Goal: Task Accomplishment & Management: Manage account settings

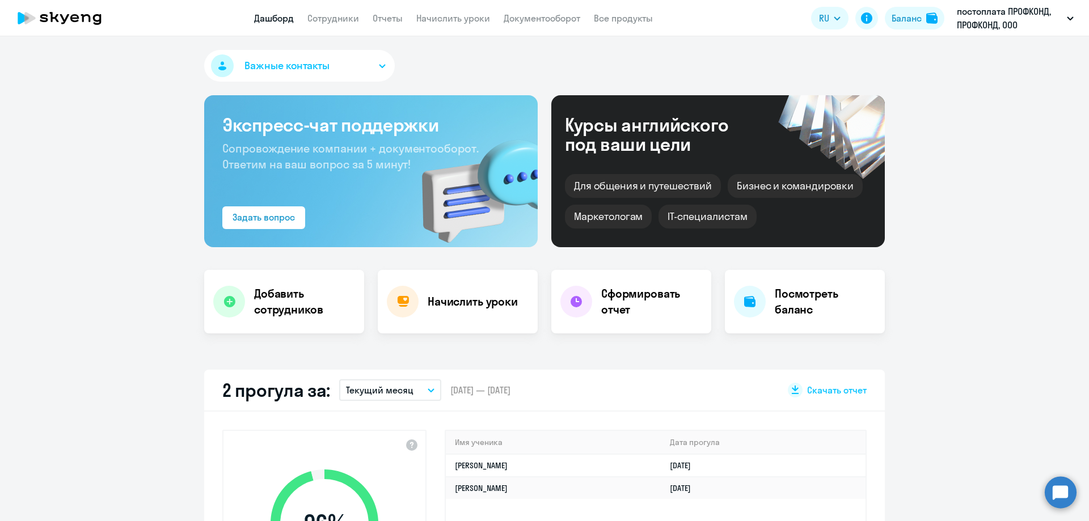
select select "30"
click at [330, 15] on link "Сотрудники" at bounding box center [333, 17] width 52 height 11
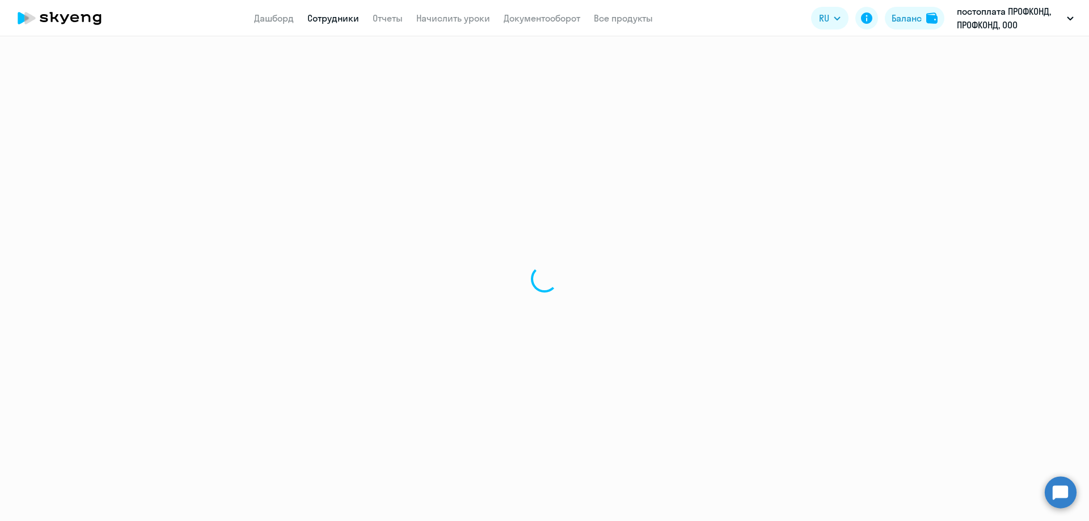
select select "30"
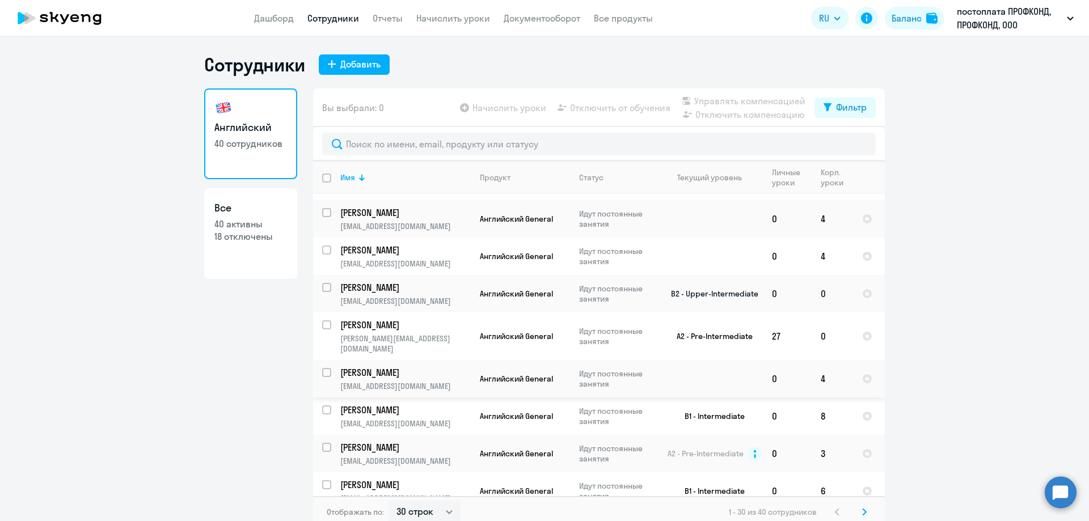
scroll to position [170, 0]
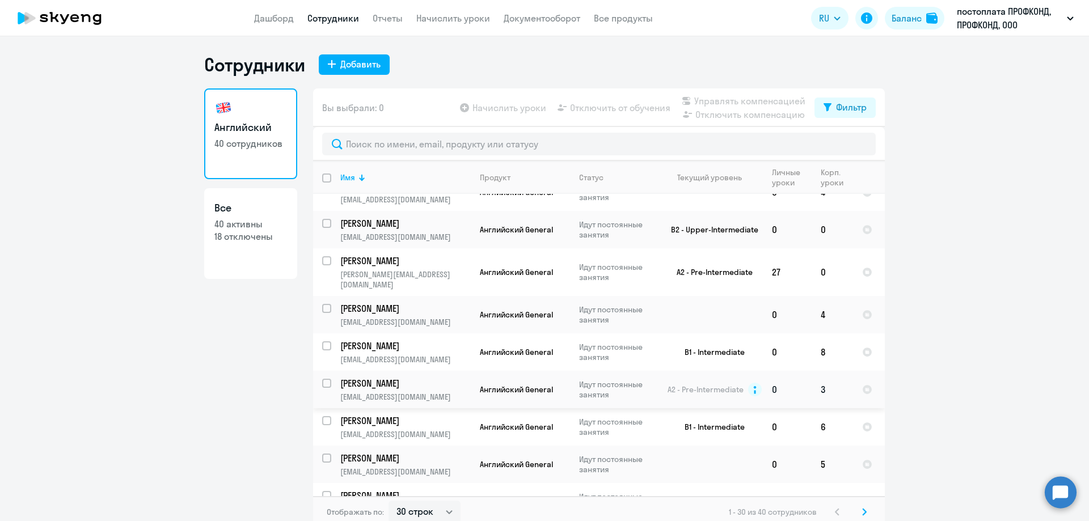
click at [392, 390] on td "[PERSON_NAME] [EMAIL_ADDRESS][DOMAIN_NAME]" at bounding box center [401, 389] width 140 height 37
select select "english"
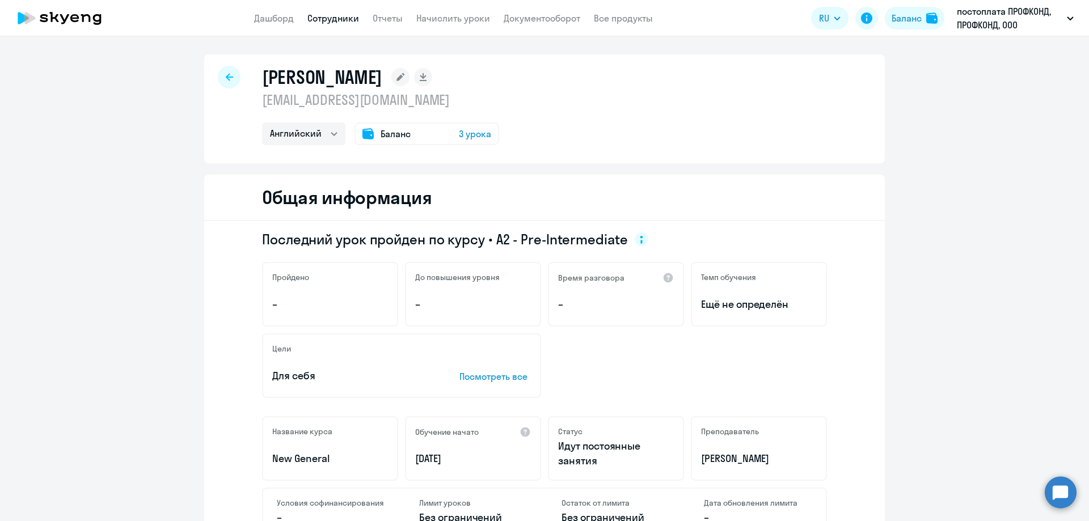
click at [226, 77] on icon at bounding box center [229, 76] width 7 height 7
select select "30"
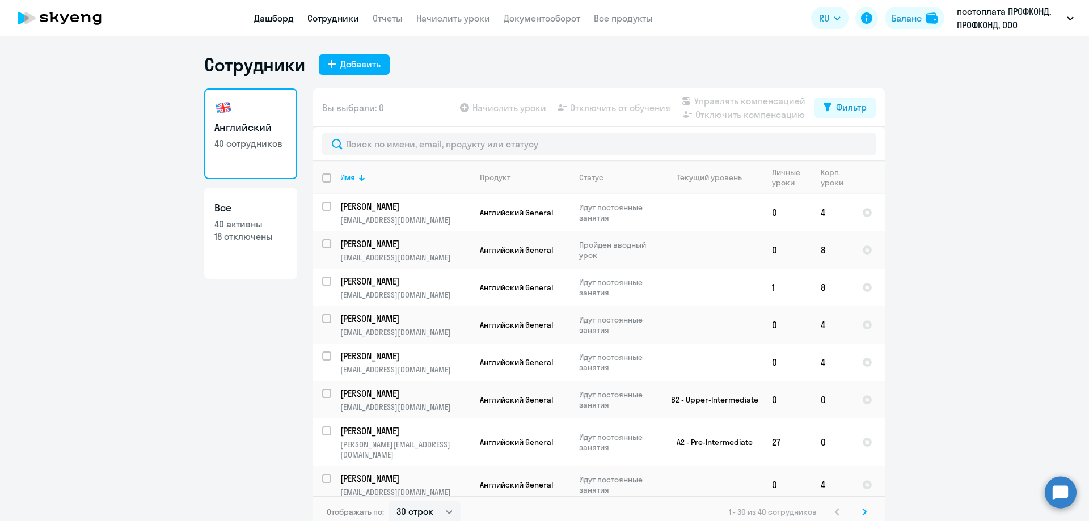
click at [280, 20] on link "Дашборд" at bounding box center [274, 17] width 40 height 11
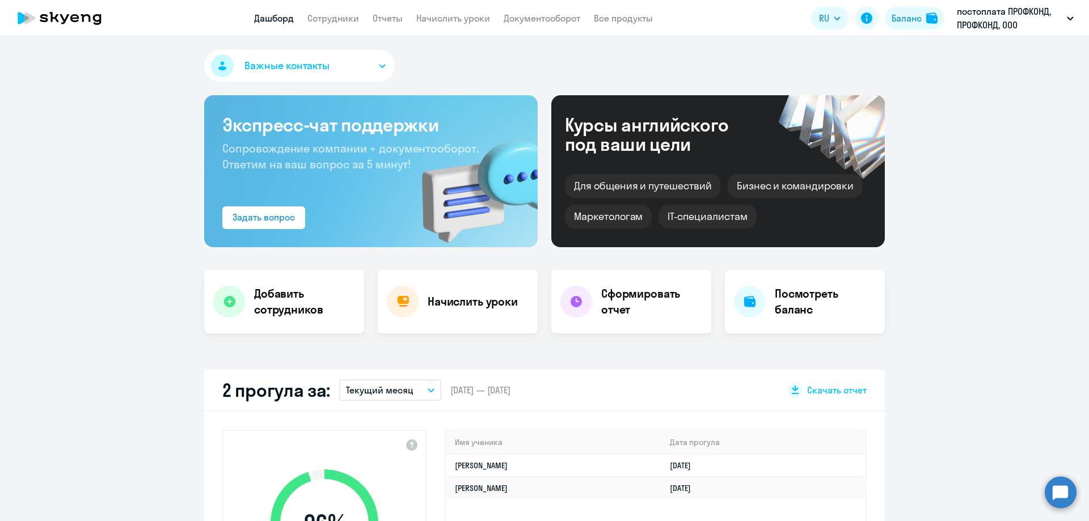
select select "30"
click at [334, 15] on link "Сотрудники" at bounding box center [333, 17] width 52 height 11
select select "30"
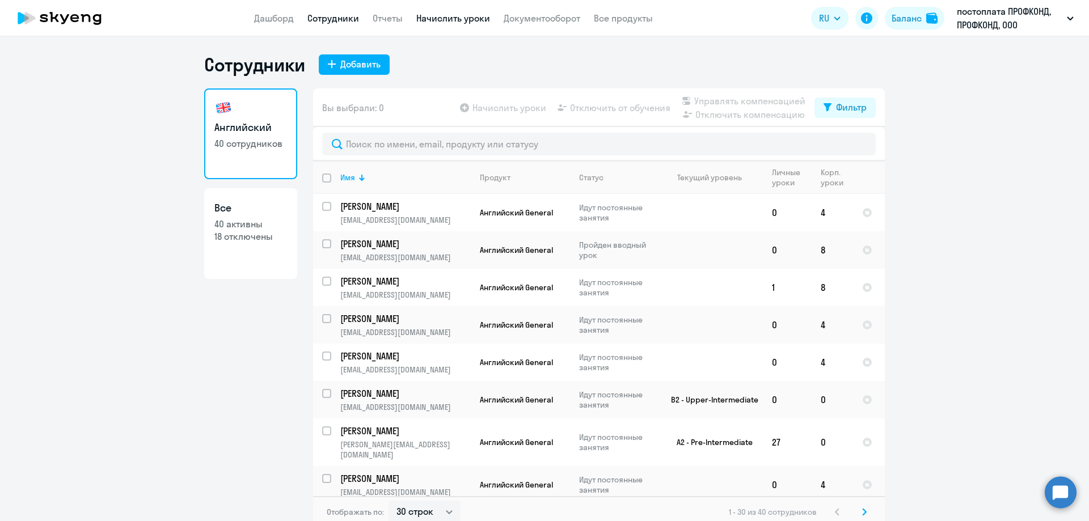
click at [446, 16] on link "Начислить уроки" at bounding box center [453, 17] width 74 height 11
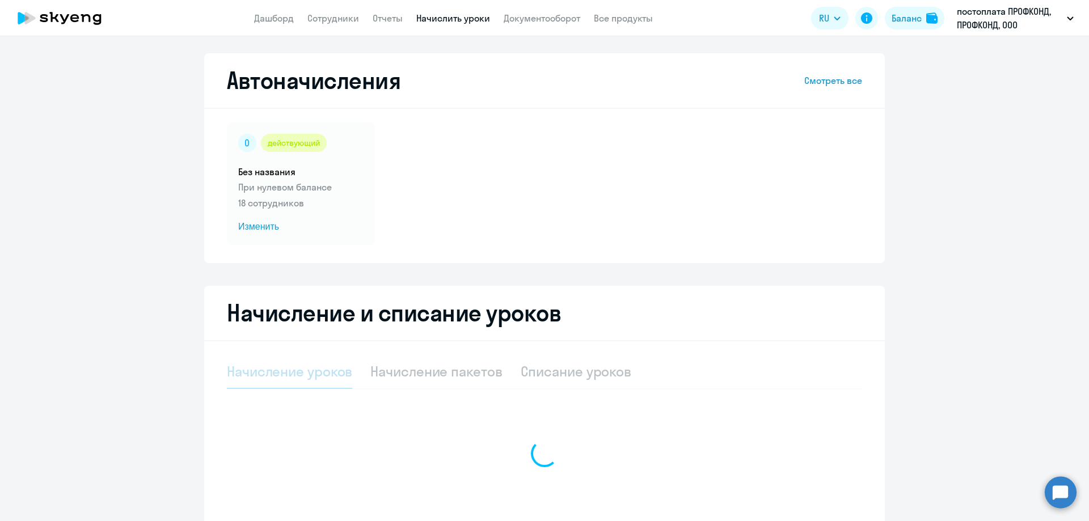
select select "10"
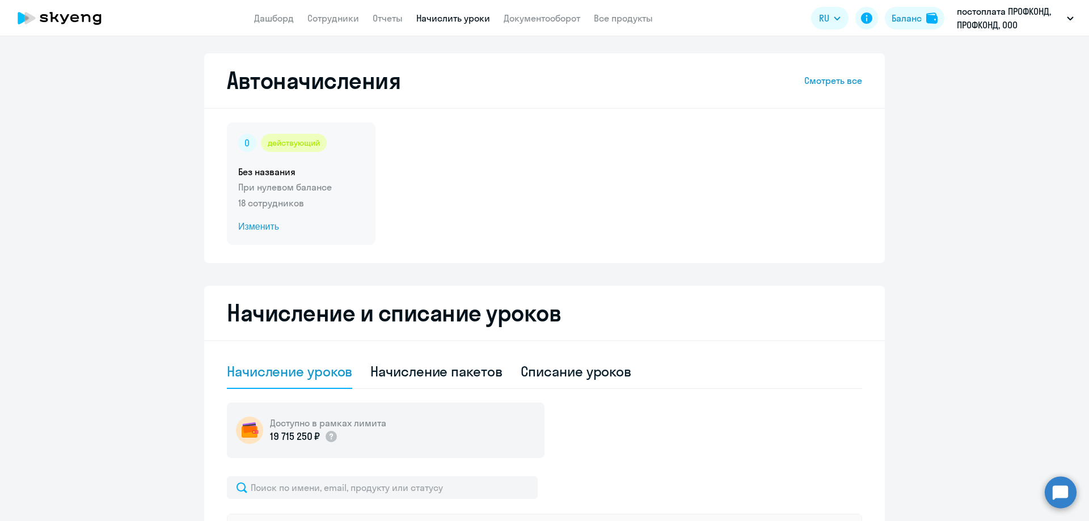
click at [254, 230] on span "Изменить" at bounding box center [301, 227] width 126 height 14
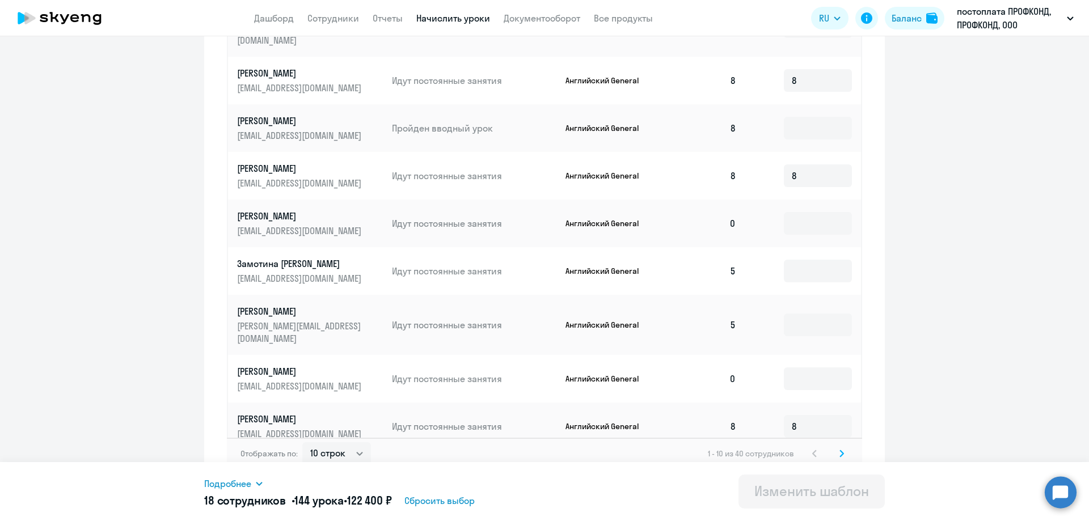
scroll to position [487, 0]
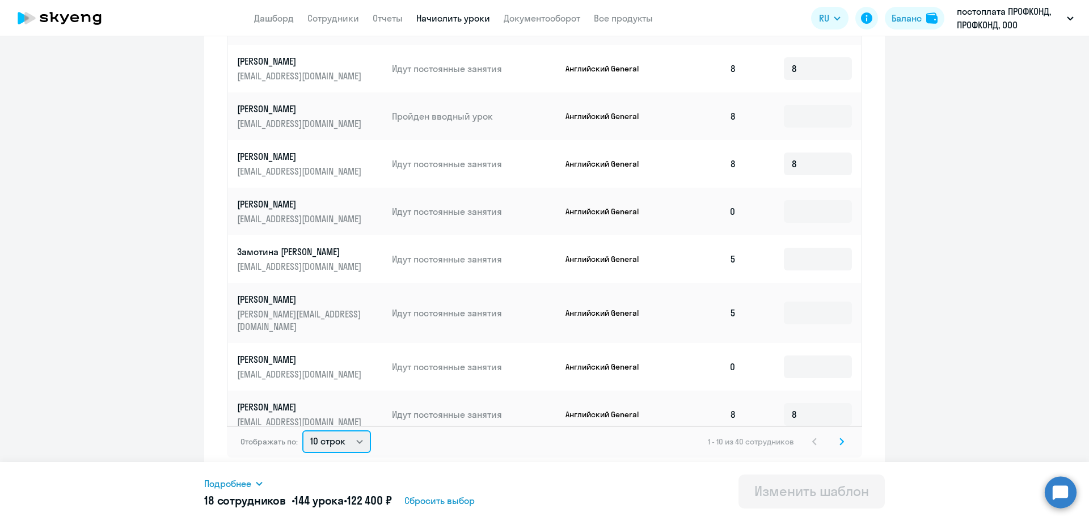
click at [340, 441] on select "10 строк 30 строк 50 строк" at bounding box center [336, 442] width 69 height 23
select select "50"
click at [302, 431] on select "10 строк 30 строк 50 строк" at bounding box center [336, 442] width 69 height 23
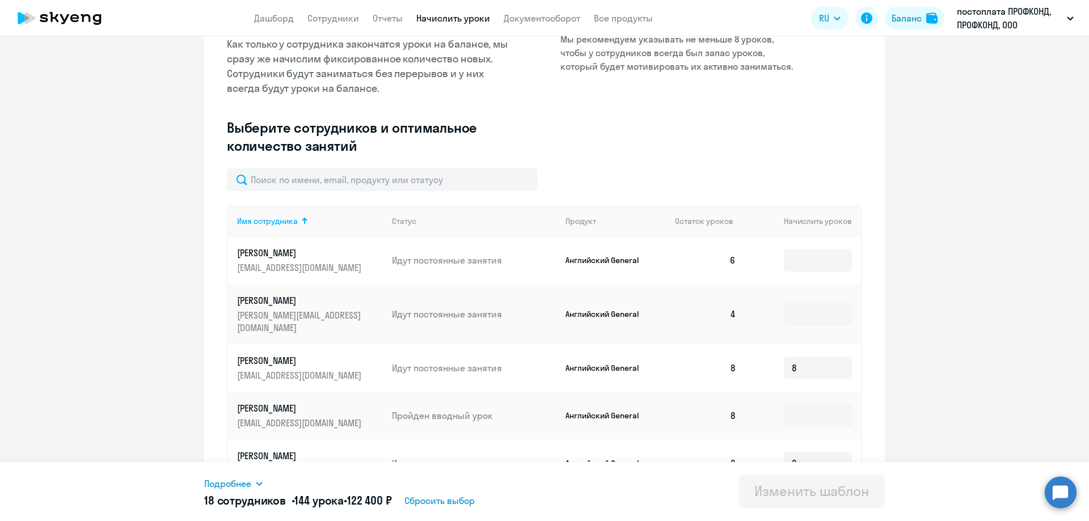
scroll to position [170, 0]
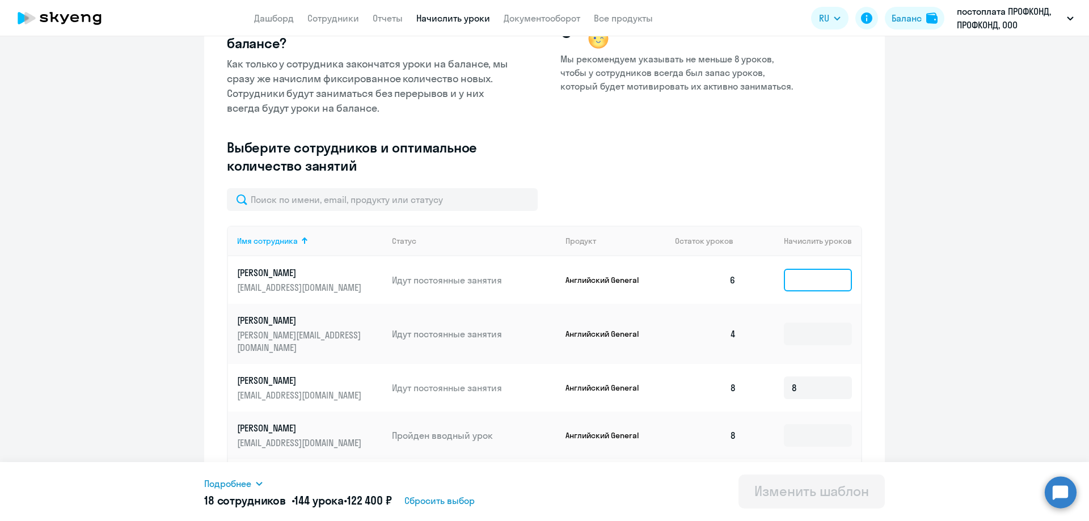
click at [786, 280] on input at bounding box center [818, 280] width 68 height 23
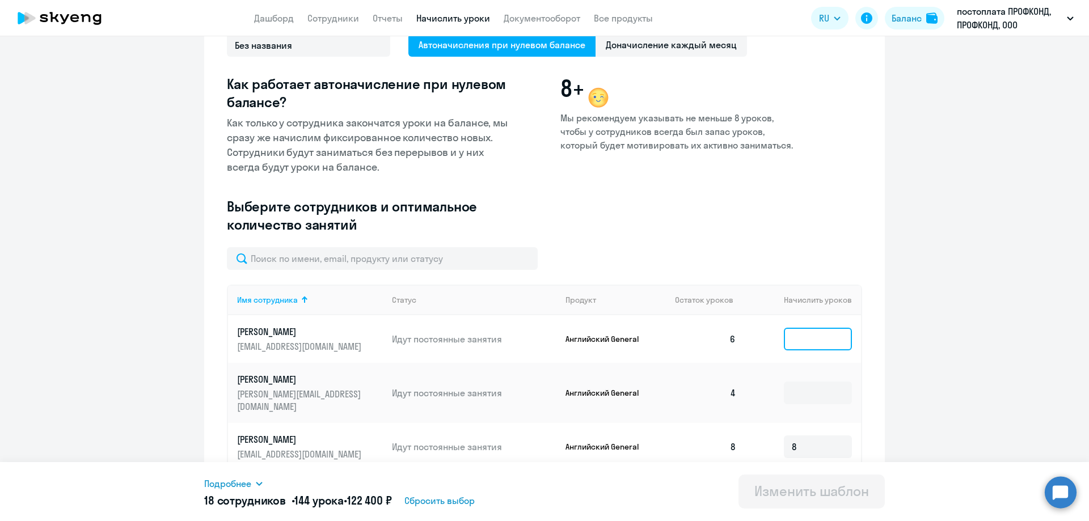
scroll to position [113, 0]
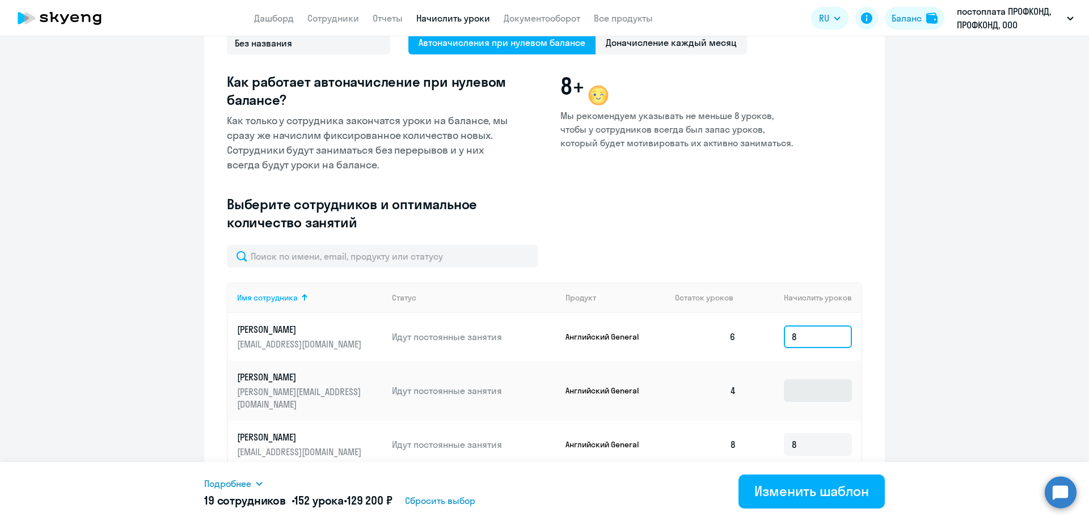
type input "8"
click at [806, 386] on input at bounding box center [818, 390] width 68 height 23
drag, startPoint x: 795, startPoint y: 334, endPoint x: 764, endPoint y: 333, distance: 30.6
click at [764, 333] on td "8" at bounding box center [803, 337] width 116 height 48
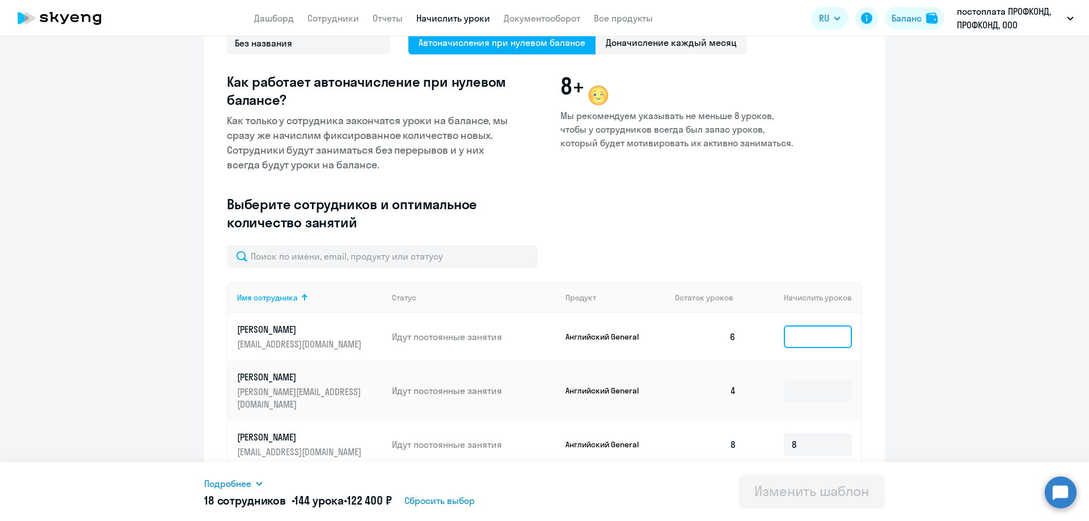
scroll to position [0, 0]
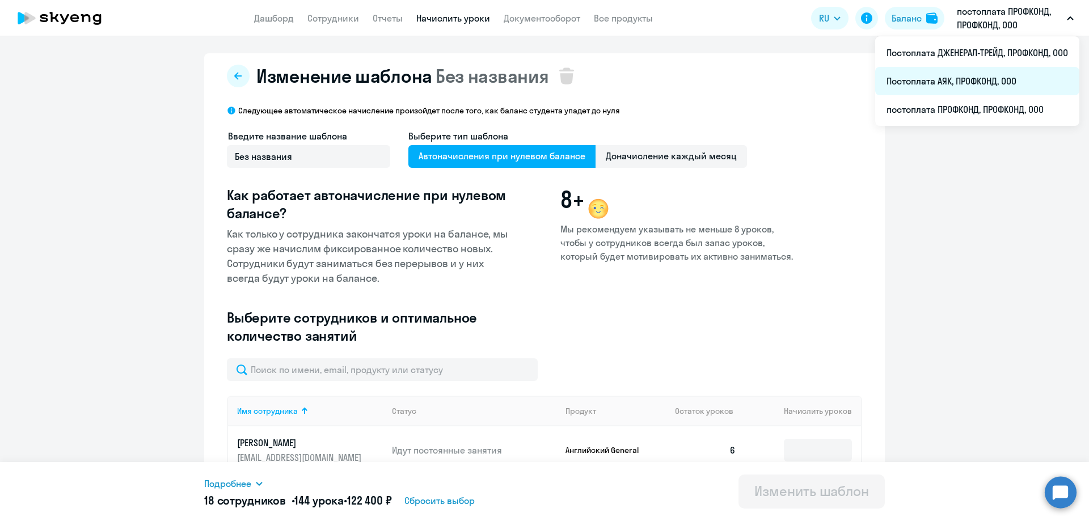
click at [967, 82] on li "Постоплата АЯК, ПРОФКОНД, ООО" at bounding box center [977, 81] width 204 height 28
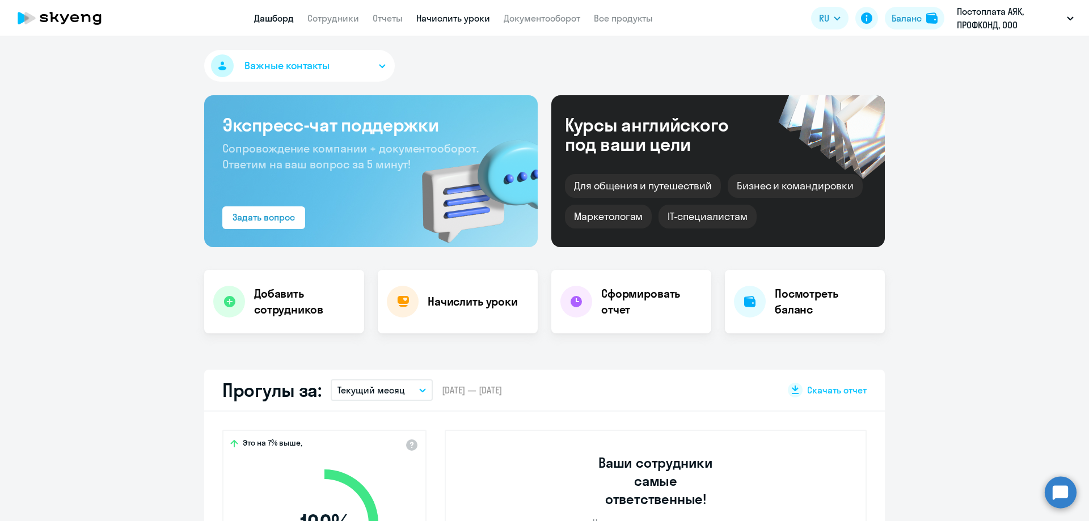
select select "30"
click at [457, 20] on link "Начислить уроки" at bounding box center [453, 17] width 74 height 11
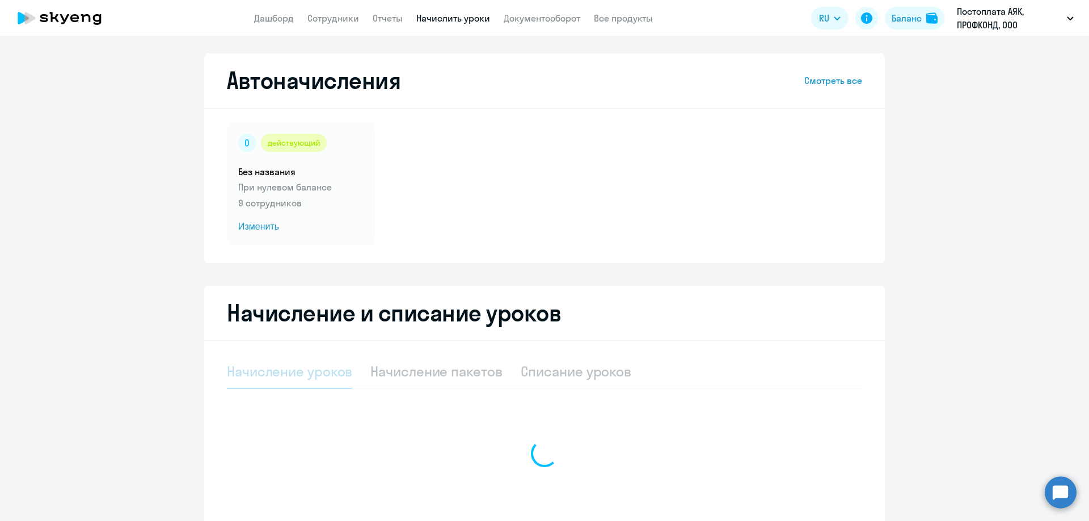
select select "10"
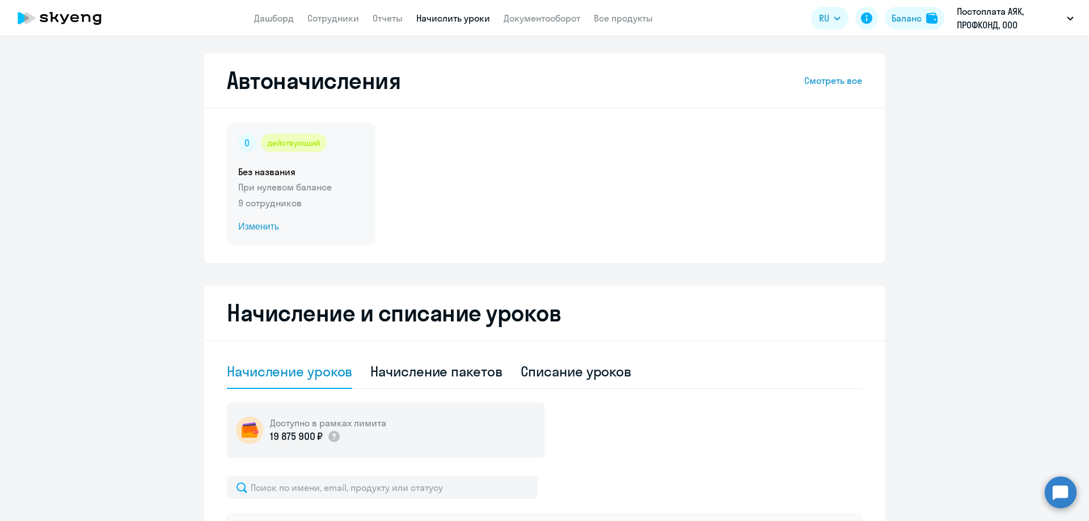
click at [269, 226] on span "Изменить" at bounding box center [301, 227] width 126 height 14
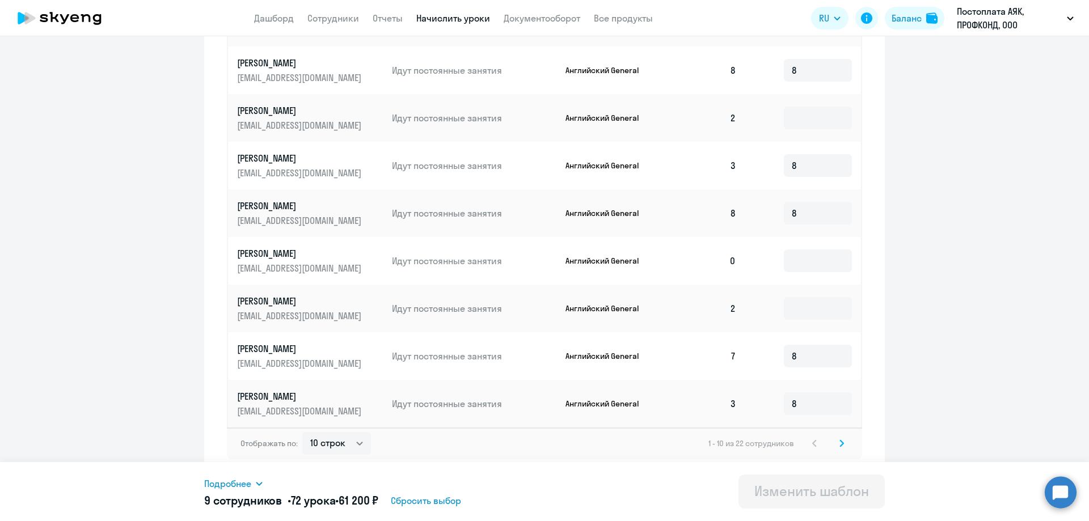
scroll to position [487, 0]
click at [354, 440] on select "10 строк 30 строк 50 строк" at bounding box center [336, 442] width 69 height 23
click at [302, 431] on select "10 строк 30 строк 50 строк" at bounding box center [336, 442] width 69 height 23
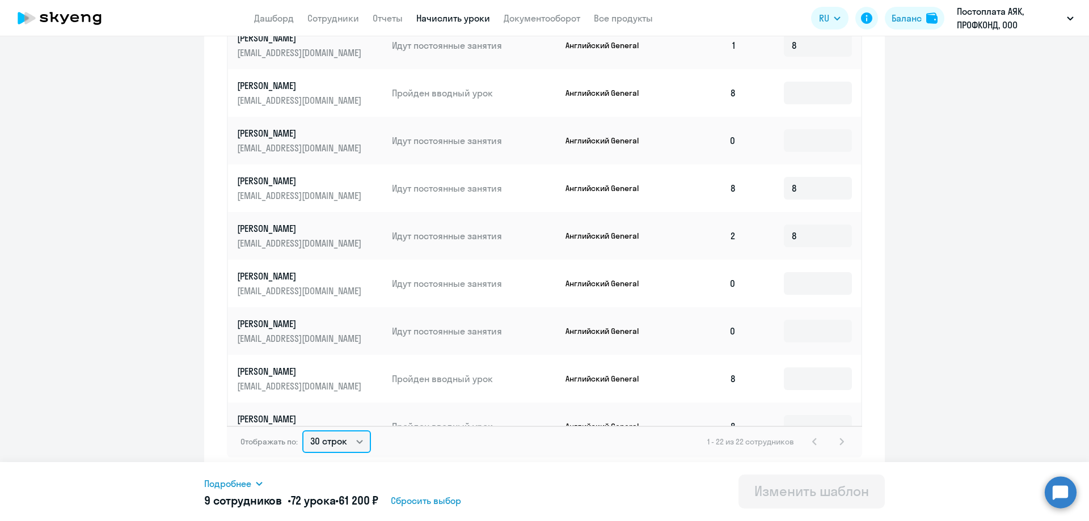
scroll to position [649, 0]
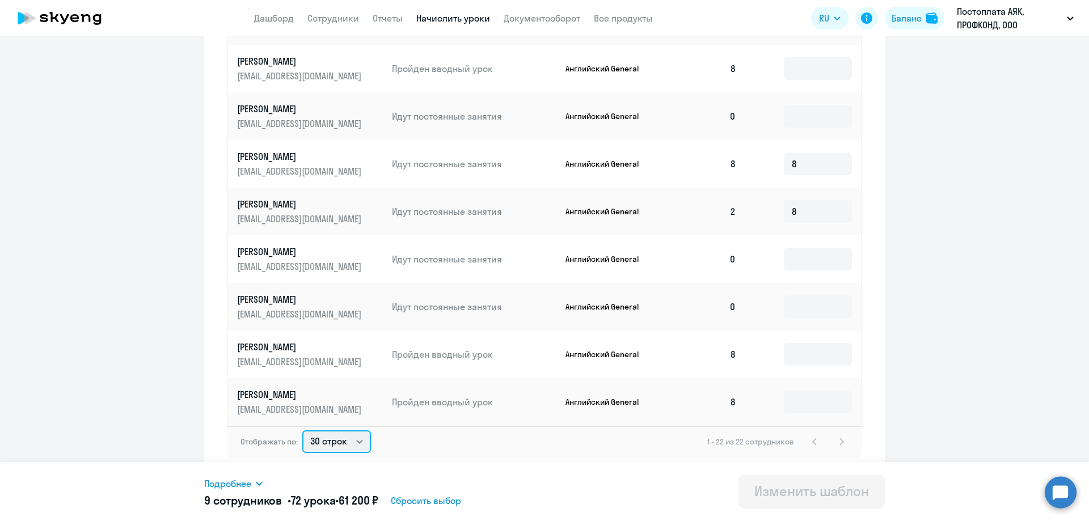
click at [357, 443] on select "10 строк 30 строк 50 строк" at bounding box center [336, 442] width 69 height 23
select select "50"
click at [302, 431] on select "10 строк 30 строк 50 строк" at bounding box center [336, 442] width 69 height 23
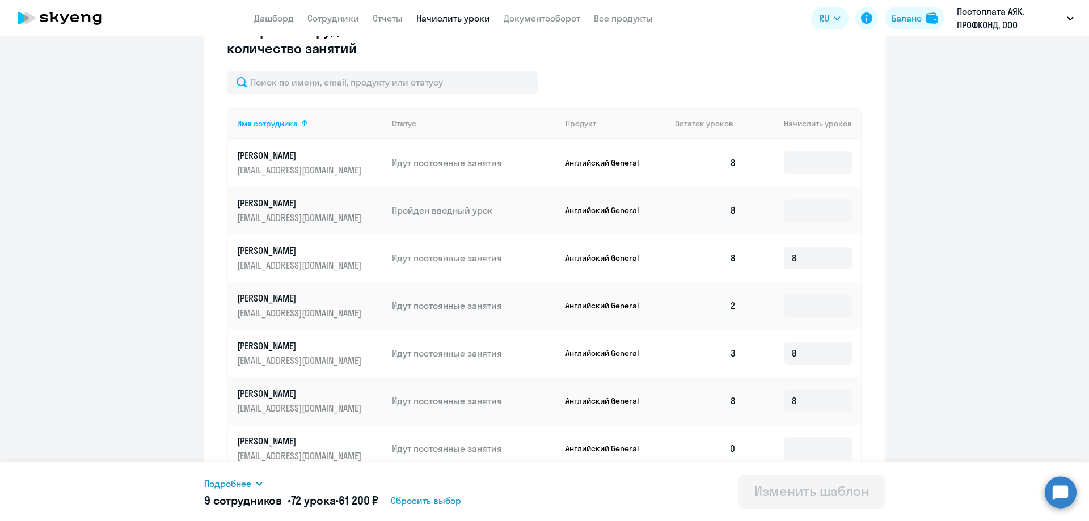
scroll to position [260, 0]
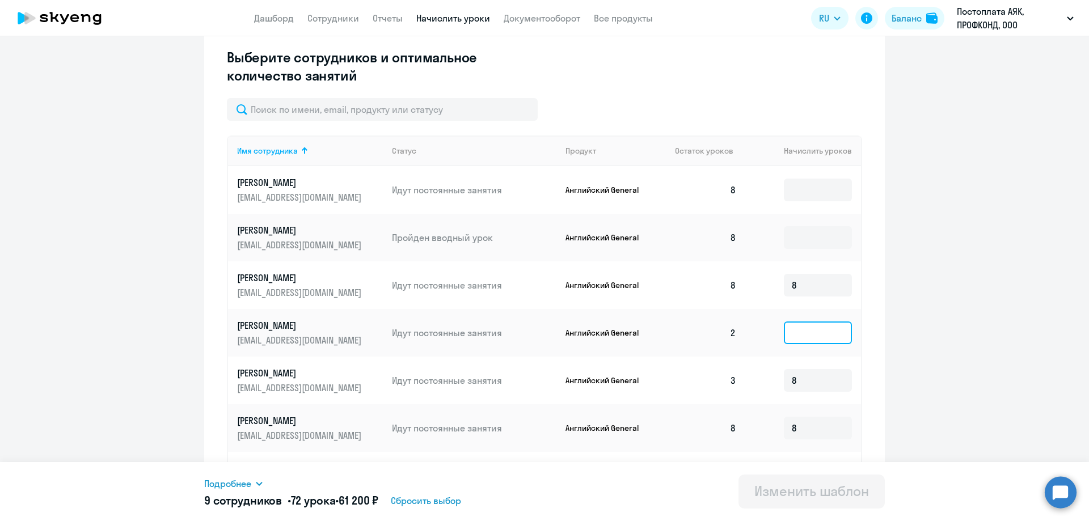
click at [786, 336] on input at bounding box center [818, 333] width 68 height 23
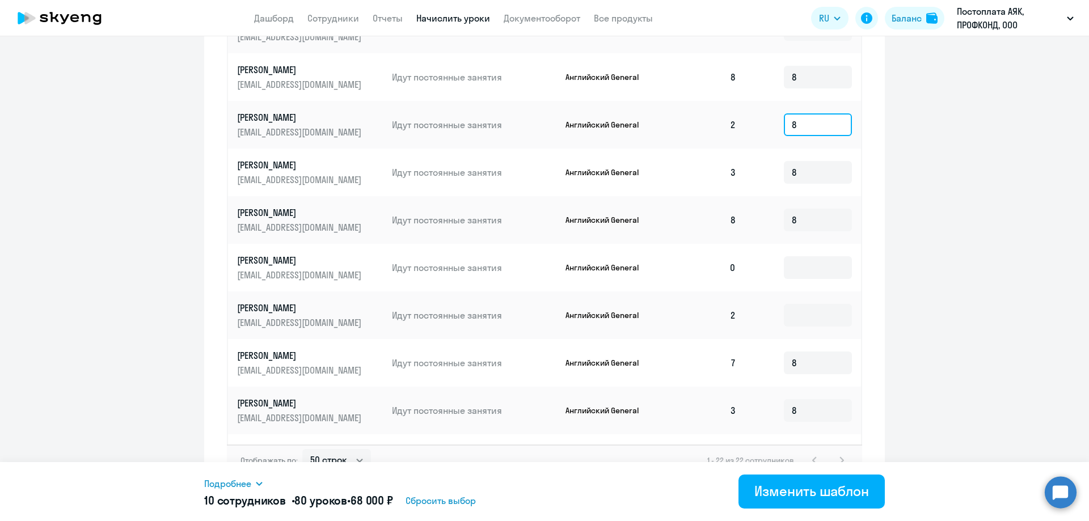
scroll to position [487, 0]
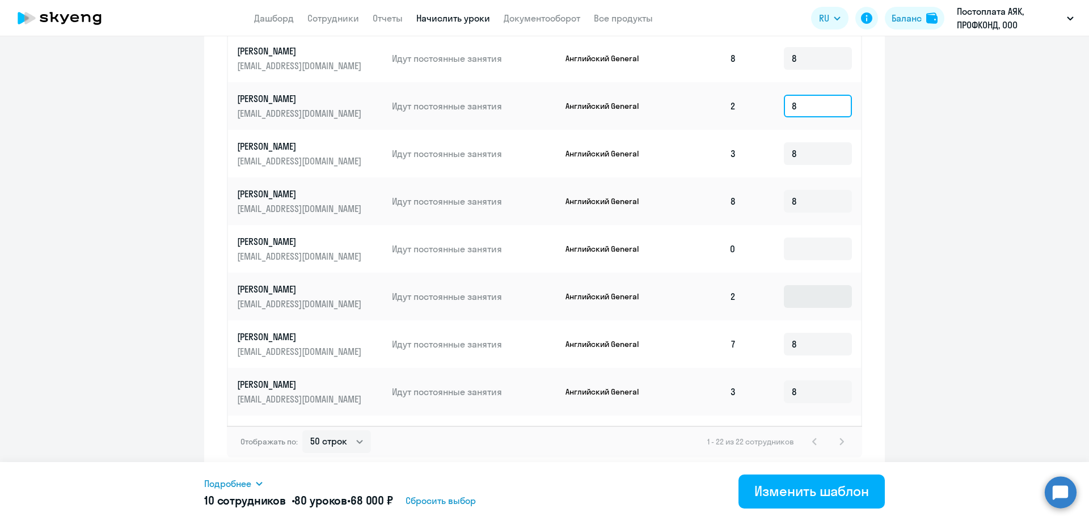
type input "8"
click at [801, 308] on input at bounding box center [818, 296] width 68 height 23
click at [262, 296] on p "[PERSON_NAME]" at bounding box center [300, 289] width 127 height 12
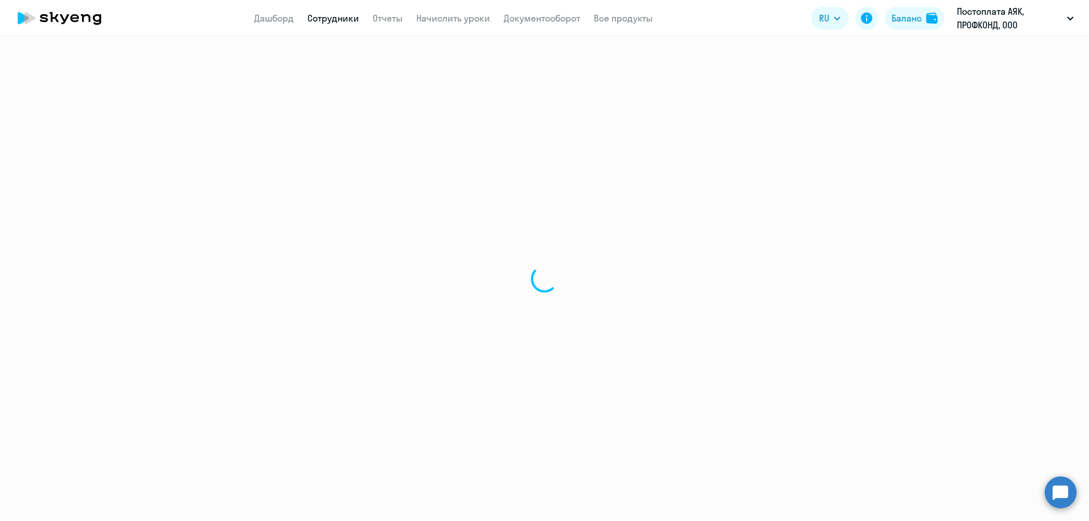
select select "english"
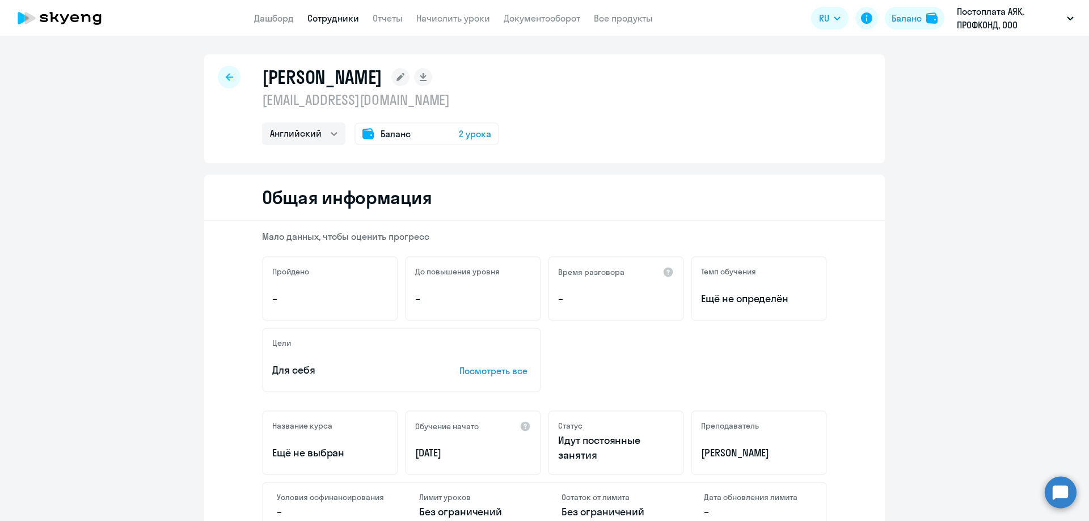
click at [387, 130] on span "Баланс" at bounding box center [396, 134] width 30 height 14
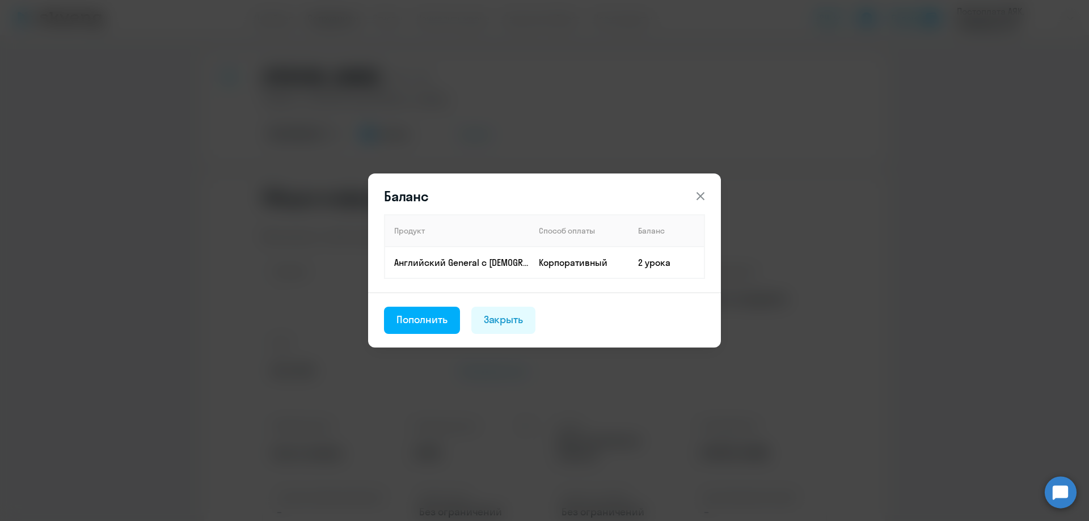
click at [710, 195] on button at bounding box center [700, 196] width 23 height 23
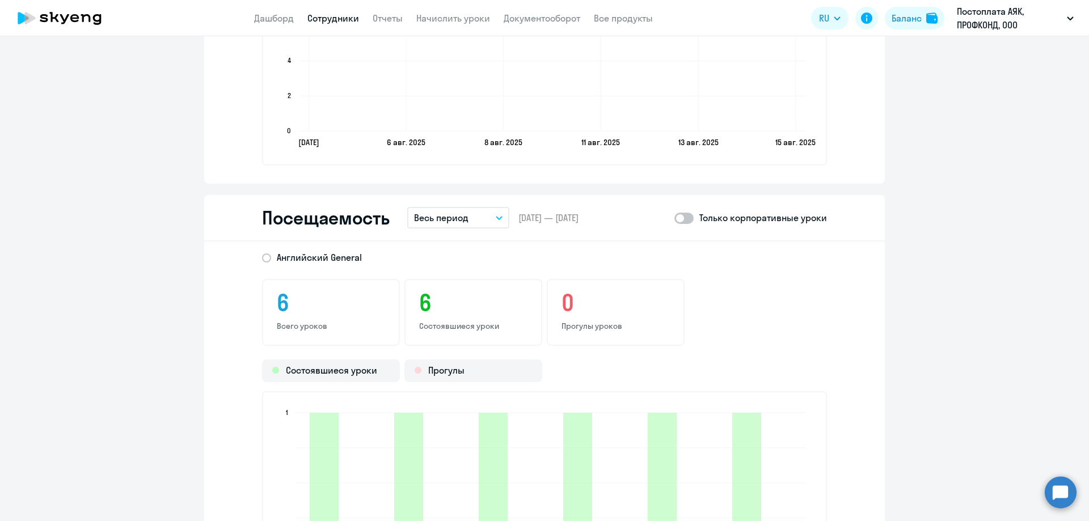
scroll to position [1134, 0]
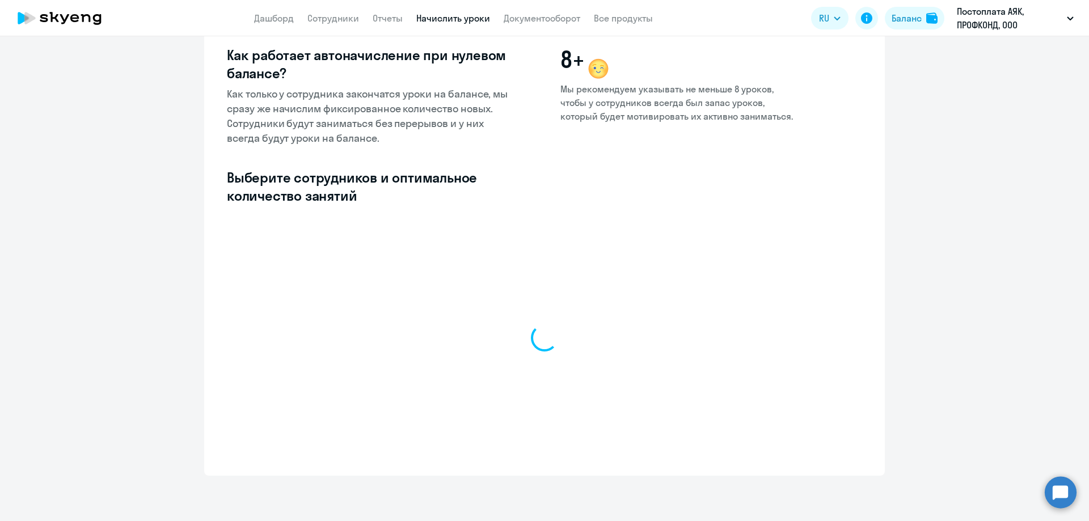
scroll to position [140, 0]
select select "10"
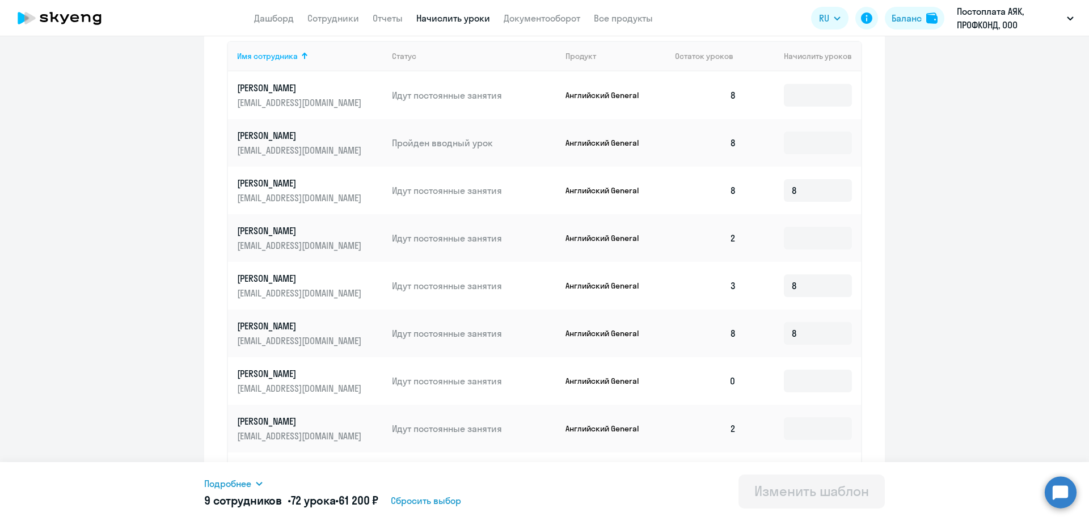
scroll to position [367, 0]
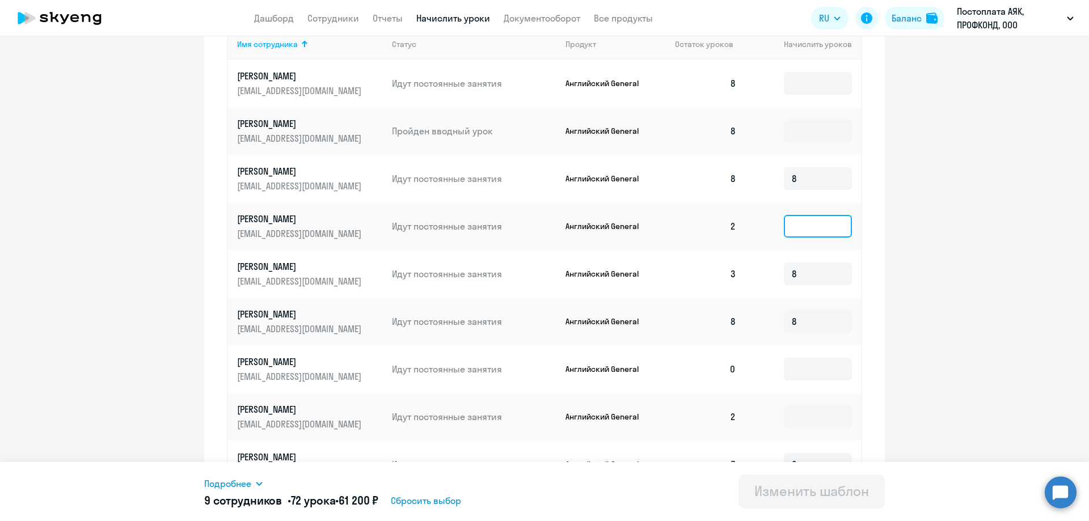
click at [784, 215] on input at bounding box center [818, 226] width 68 height 23
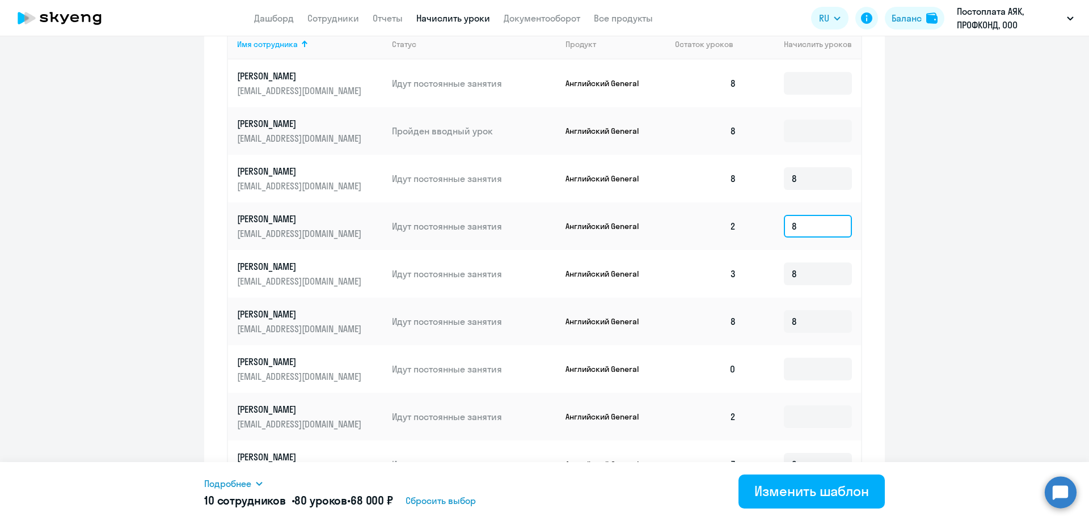
scroll to position [424, 0]
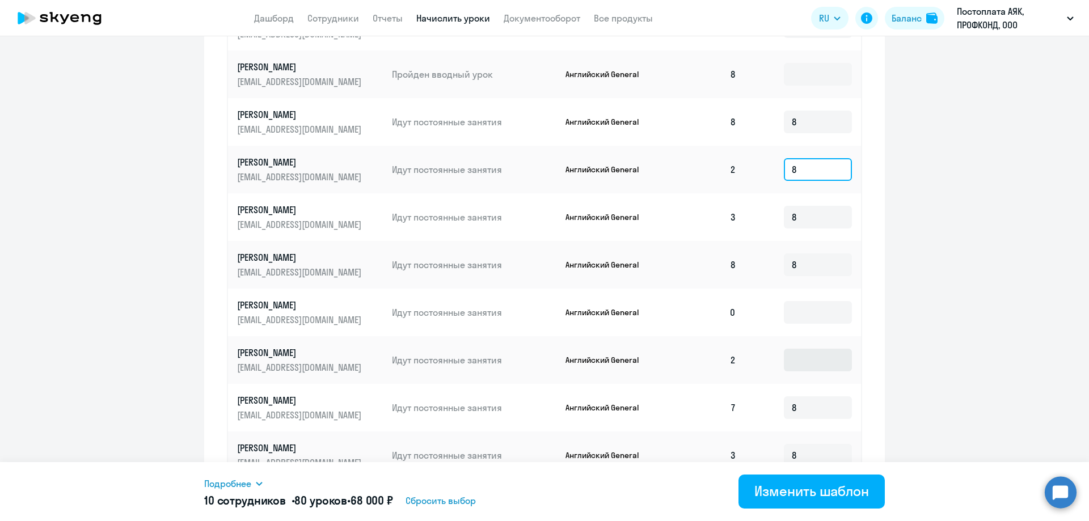
type input "8"
click at [807, 349] on input at bounding box center [818, 360] width 68 height 23
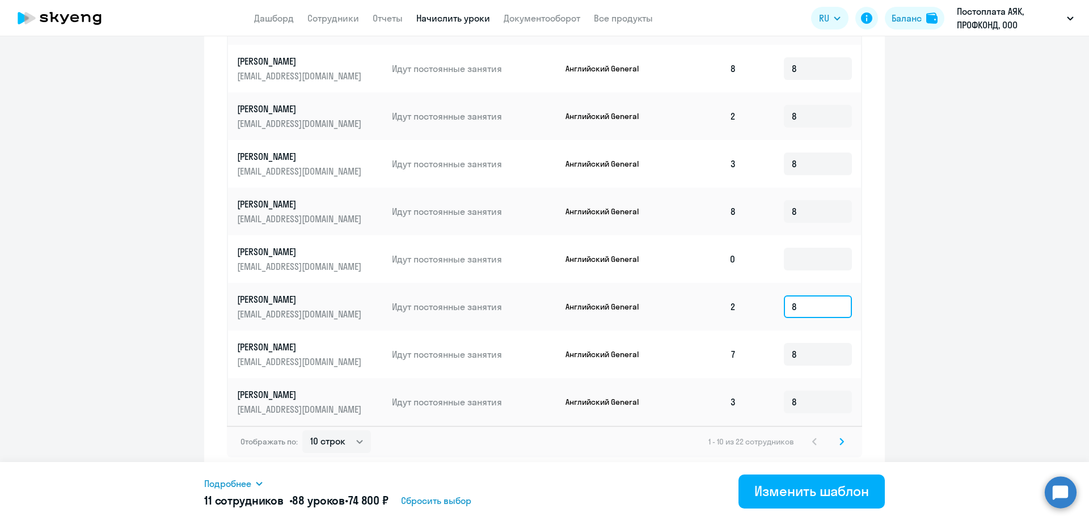
scroll to position [487, 0]
type input "8"
click at [841, 441] on svg-icon at bounding box center [842, 442] width 14 height 14
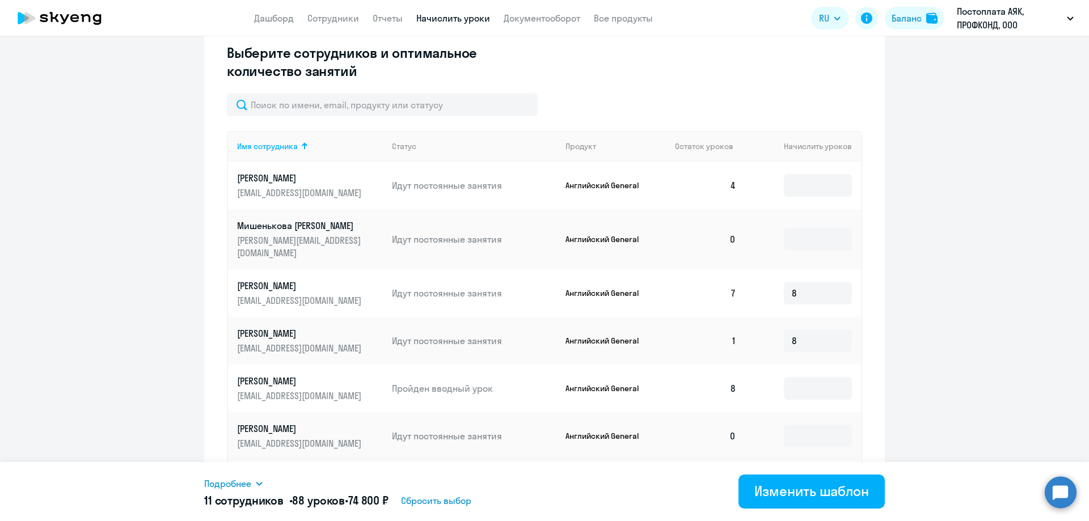
scroll to position [204, 0]
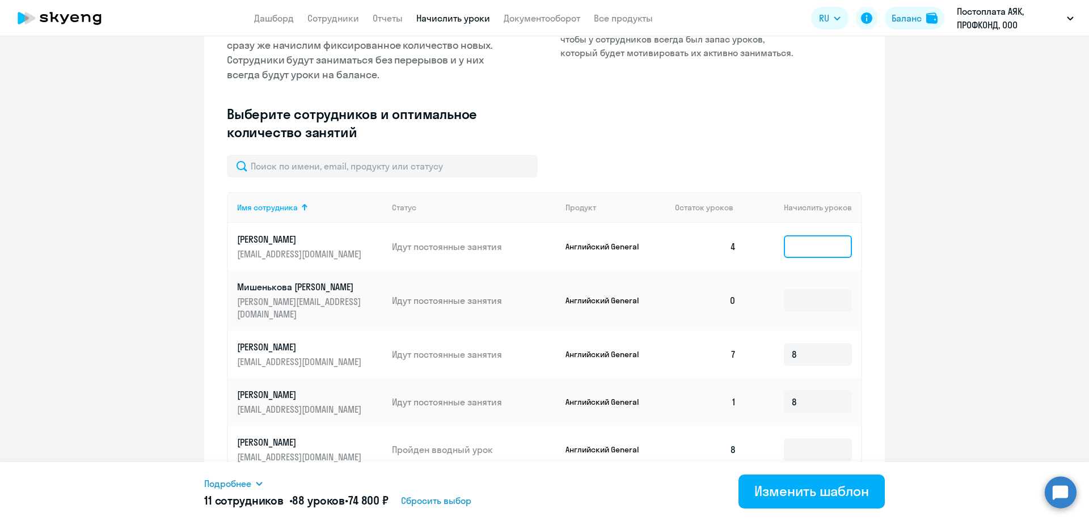
click at [788, 247] on input at bounding box center [818, 246] width 68 height 23
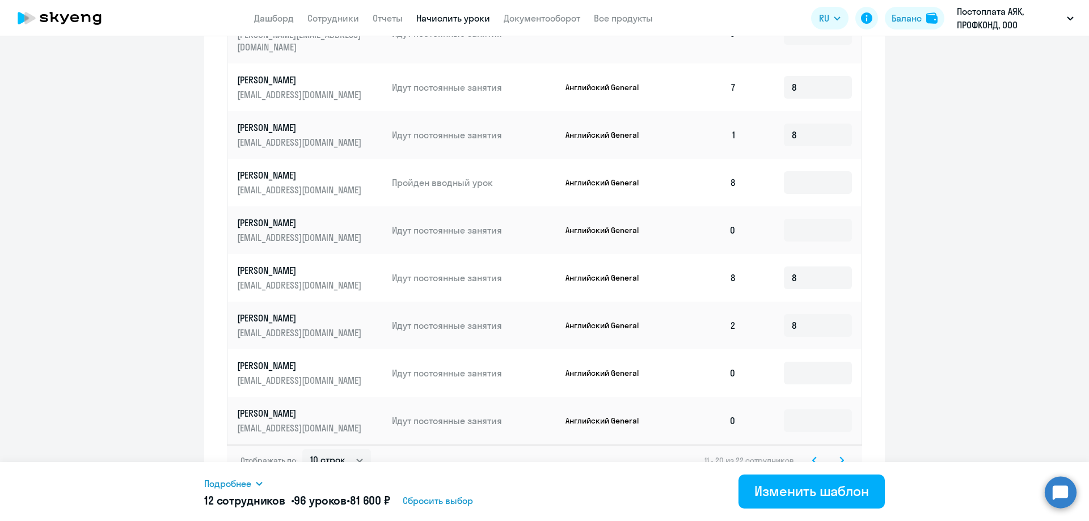
scroll to position [487, 0]
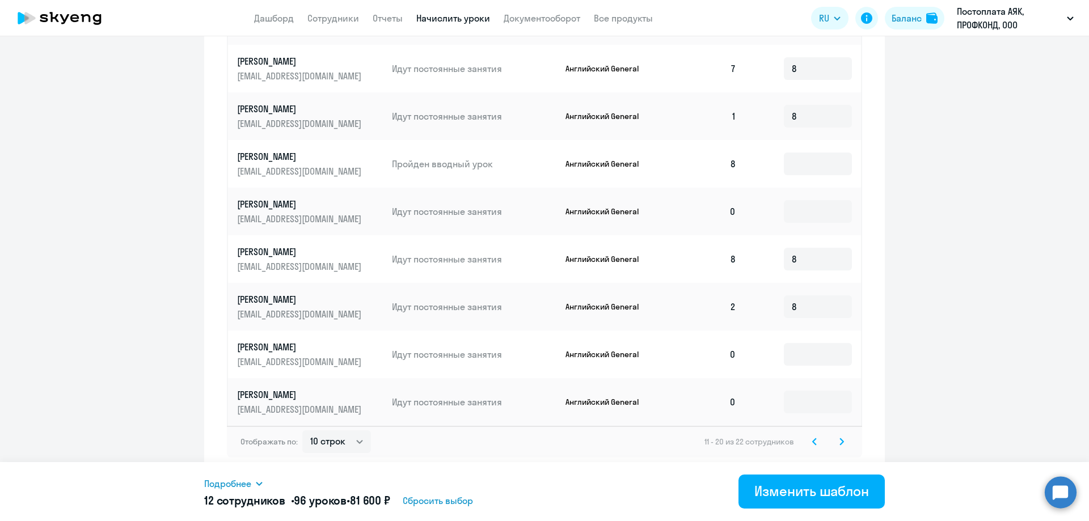
type input "8"
click at [839, 436] on svg-icon at bounding box center [842, 442] width 14 height 14
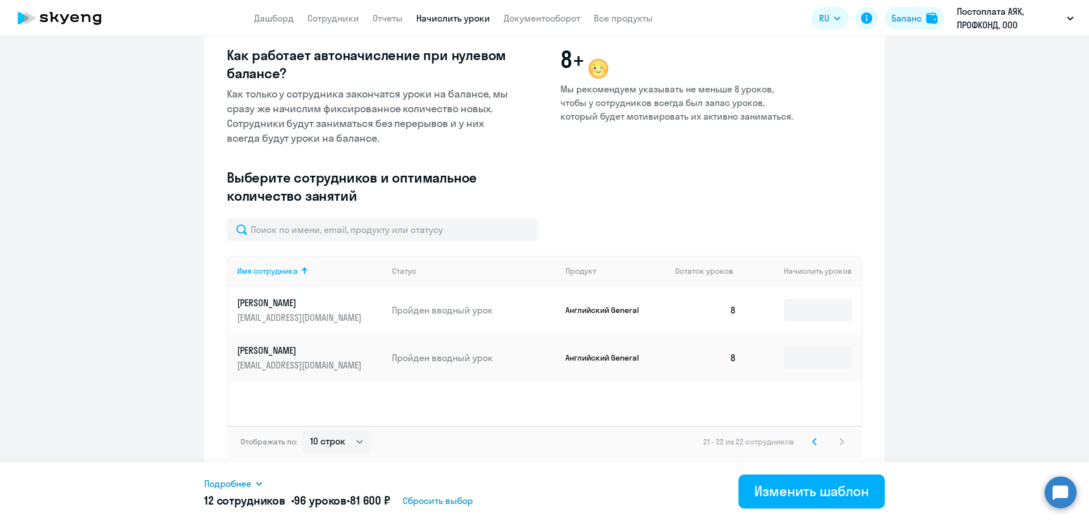
scroll to position [140, 0]
click at [784, 486] on div "Изменить шаблон" at bounding box center [811, 491] width 115 height 18
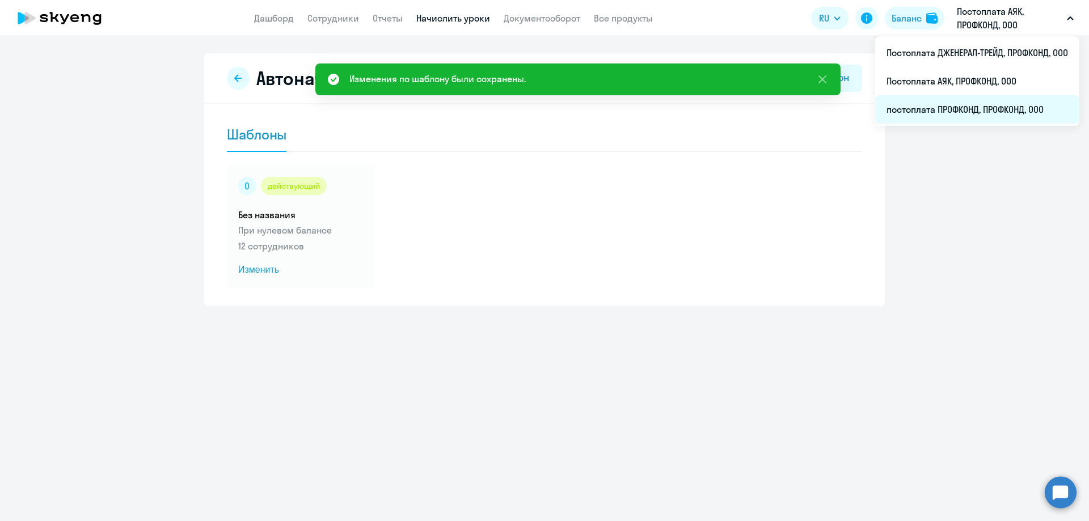
click at [976, 104] on li "постоплата ПРОФКОНД, ПРОФКОНД, ООО" at bounding box center [977, 109] width 204 height 28
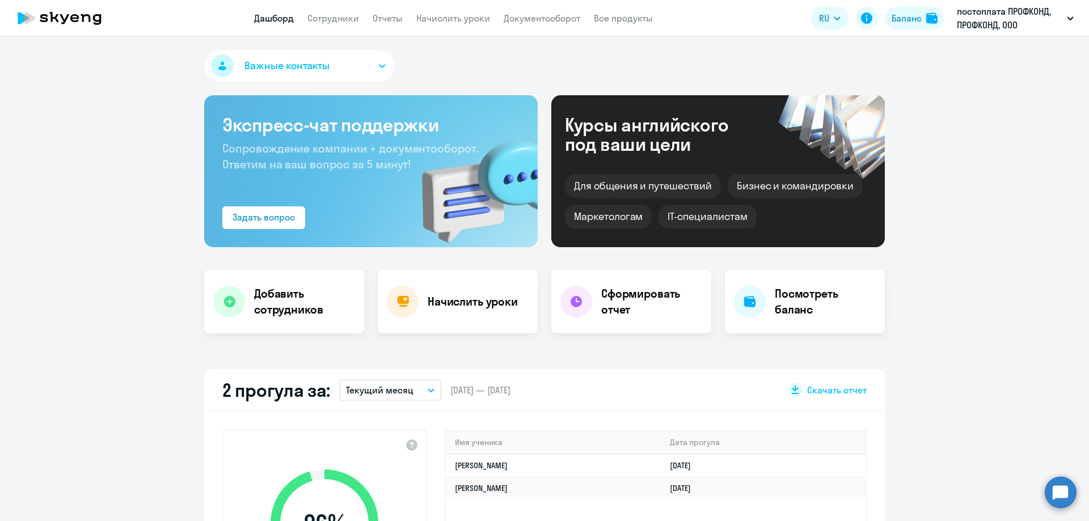
select select "30"
click at [465, 21] on link "Начислить уроки" at bounding box center [453, 17] width 74 height 11
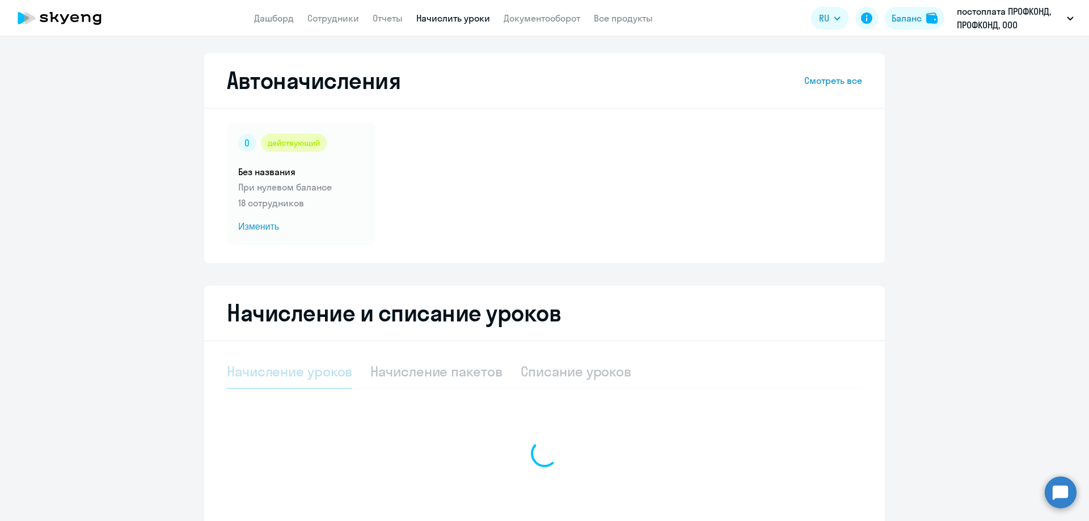
select select "10"
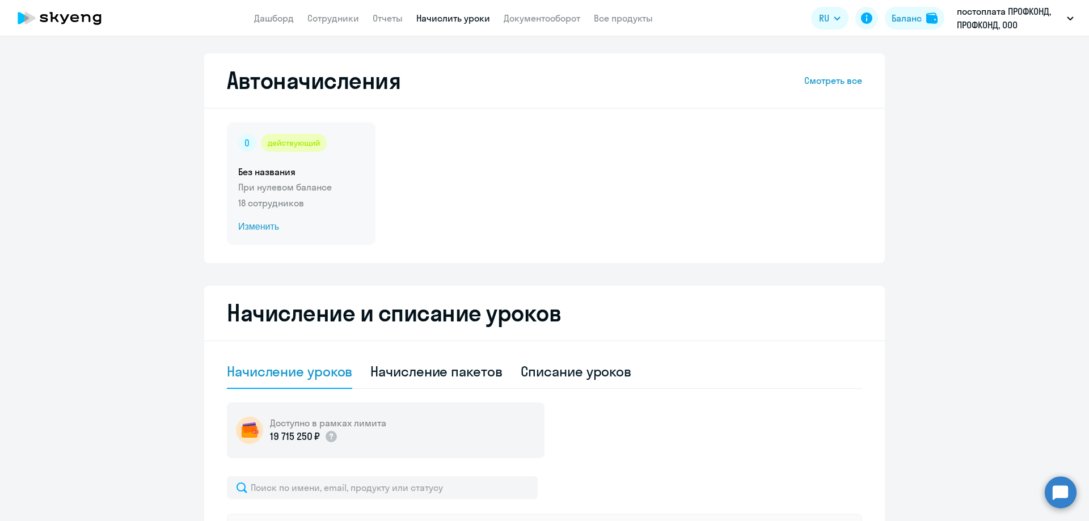
click at [272, 229] on span "Изменить" at bounding box center [301, 227] width 126 height 14
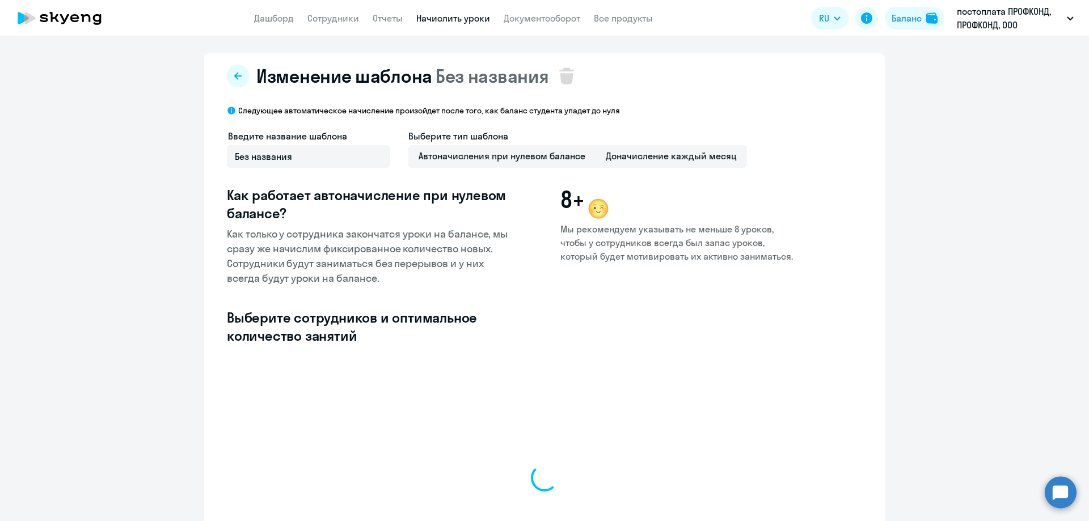
select select "10"
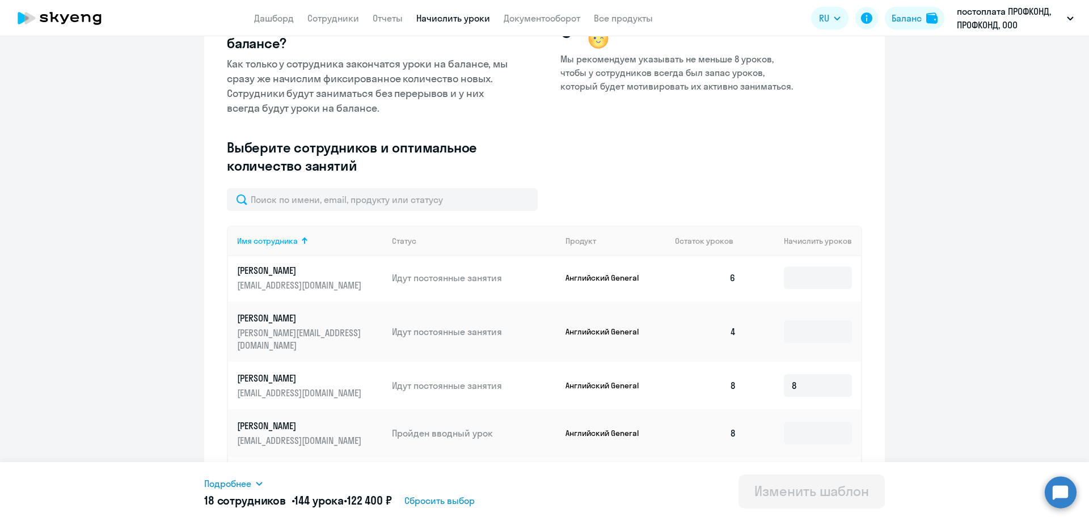
scroll to position [227, 0]
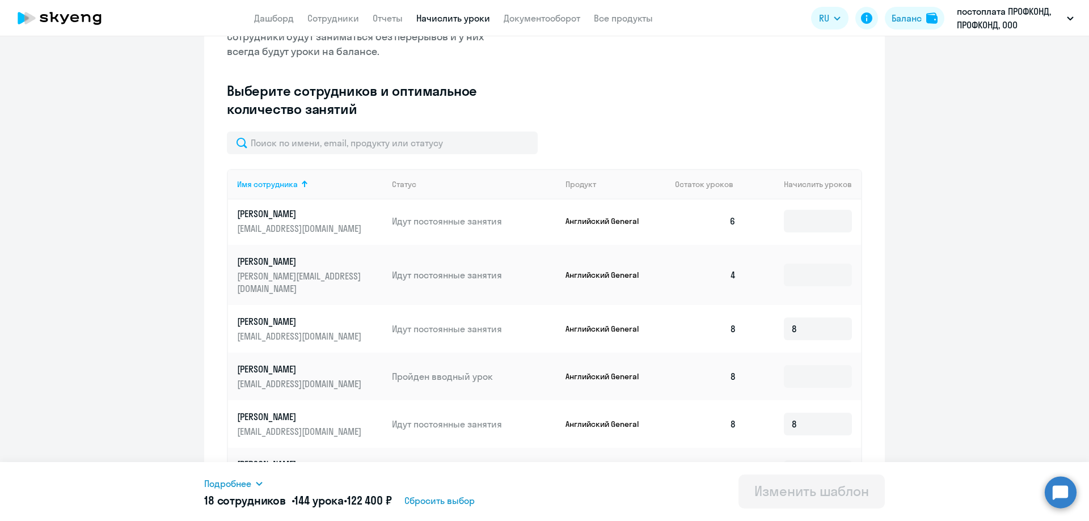
click at [773, 309] on td "8" at bounding box center [803, 329] width 116 height 48
drag, startPoint x: 773, startPoint y: 309, endPoint x: 753, endPoint y: 276, distance: 38.7
click at [753, 278] on td at bounding box center [803, 275] width 116 height 60
click at [794, 273] on input at bounding box center [818, 275] width 68 height 23
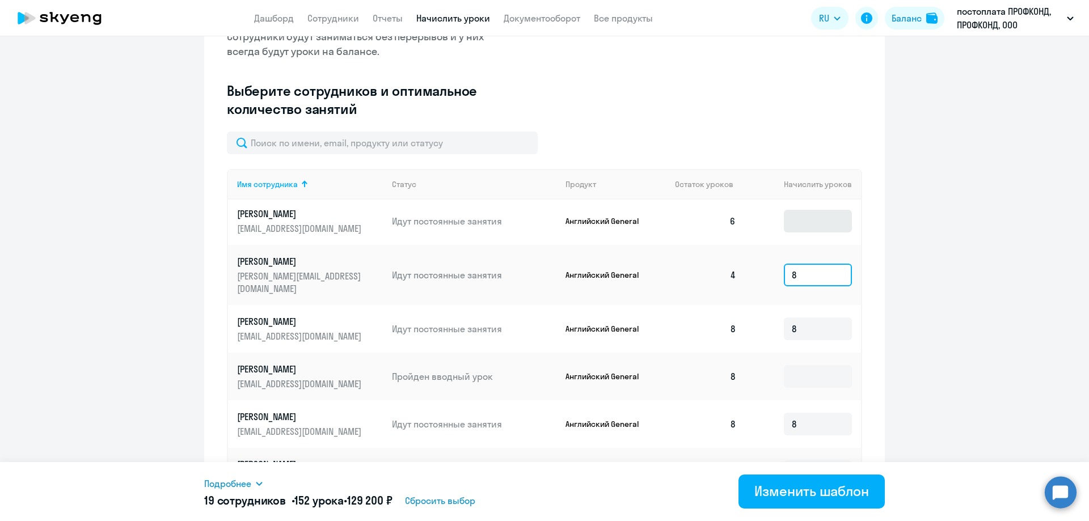
type input "8"
click at [791, 218] on input at bounding box center [818, 221] width 68 height 23
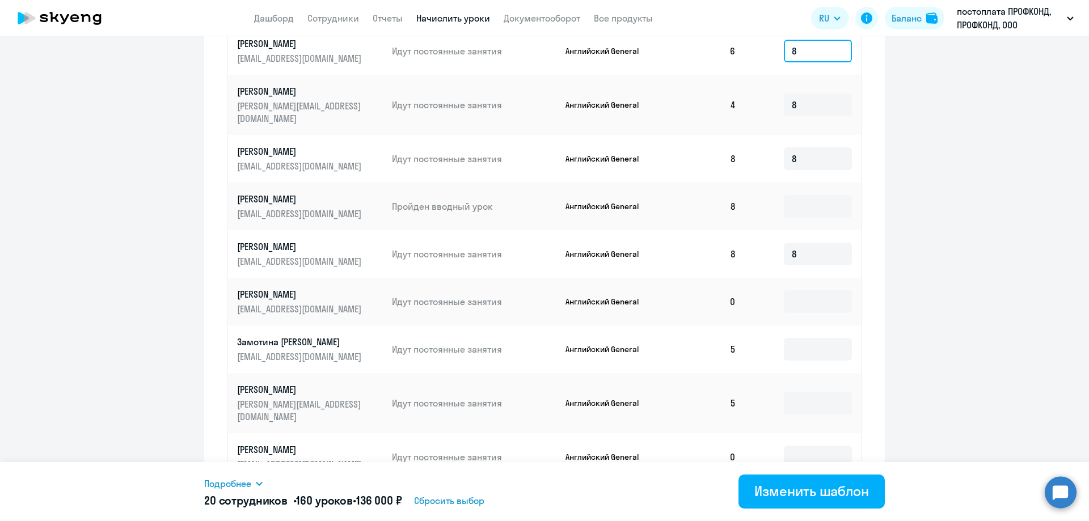
scroll to position [454, 0]
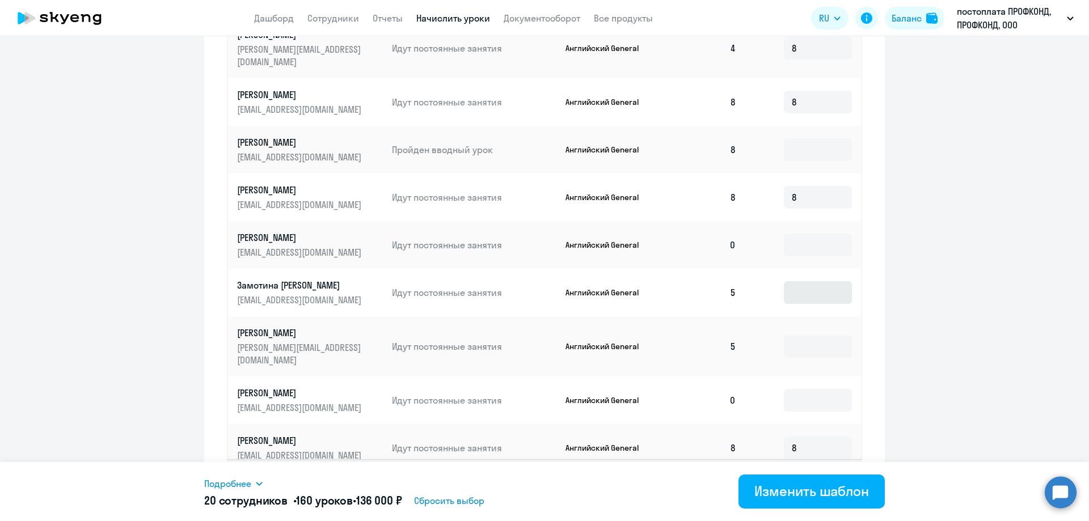
type input "8"
click at [796, 289] on input at bounding box center [818, 292] width 68 height 23
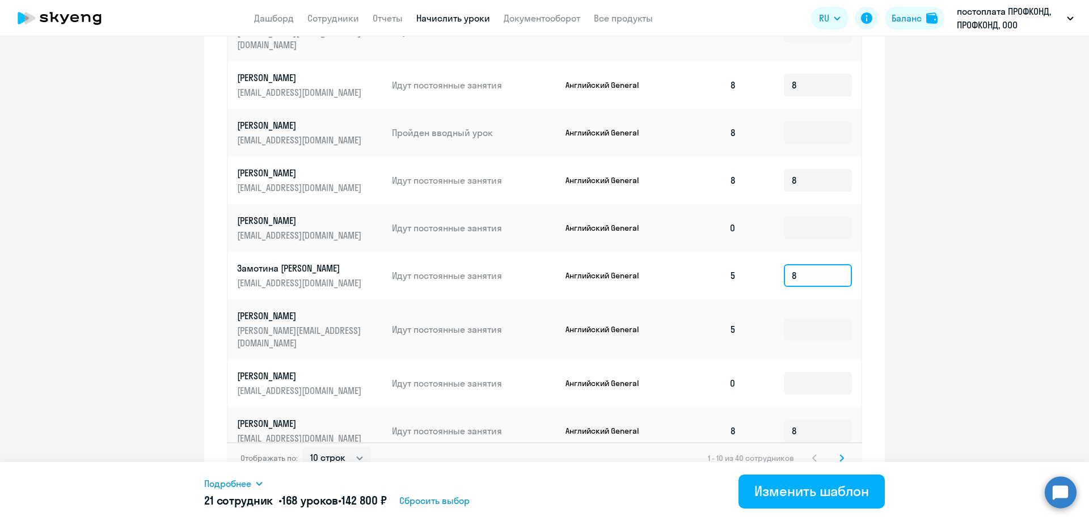
scroll to position [487, 0]
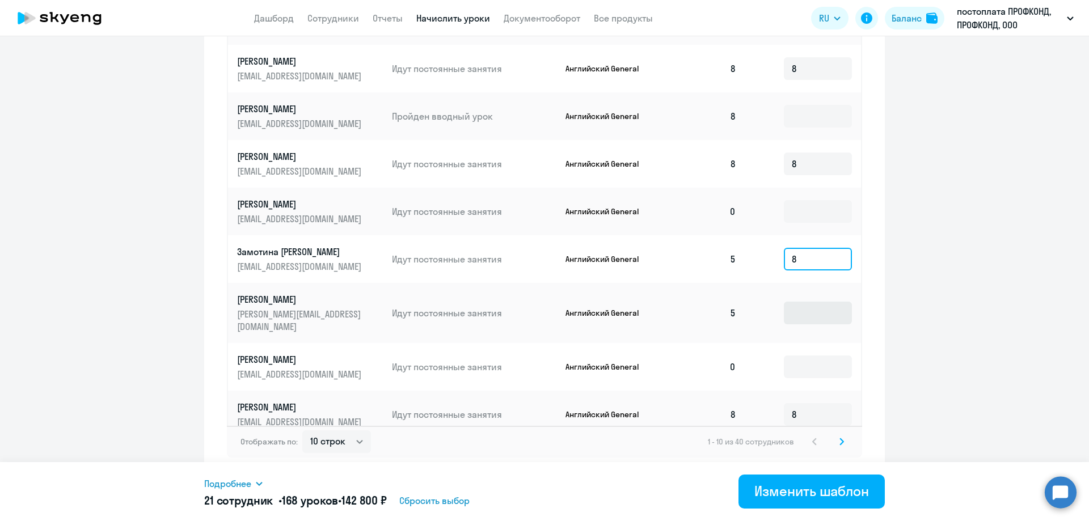
type input "8"
click at [790, 305] on input at bounding box center [818, 313] width 68 height 23
type input "8"
click at [839, 441] on icon at bounding box center [841, 442] width 5 height 8
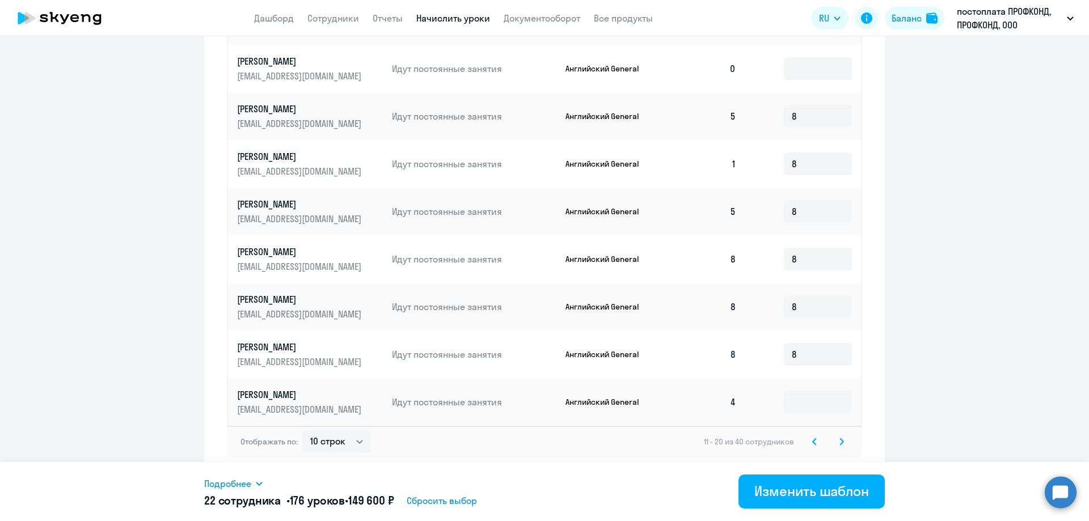
click at [839, 442] on icon at bounding box center [841, 442] width 5 height 8
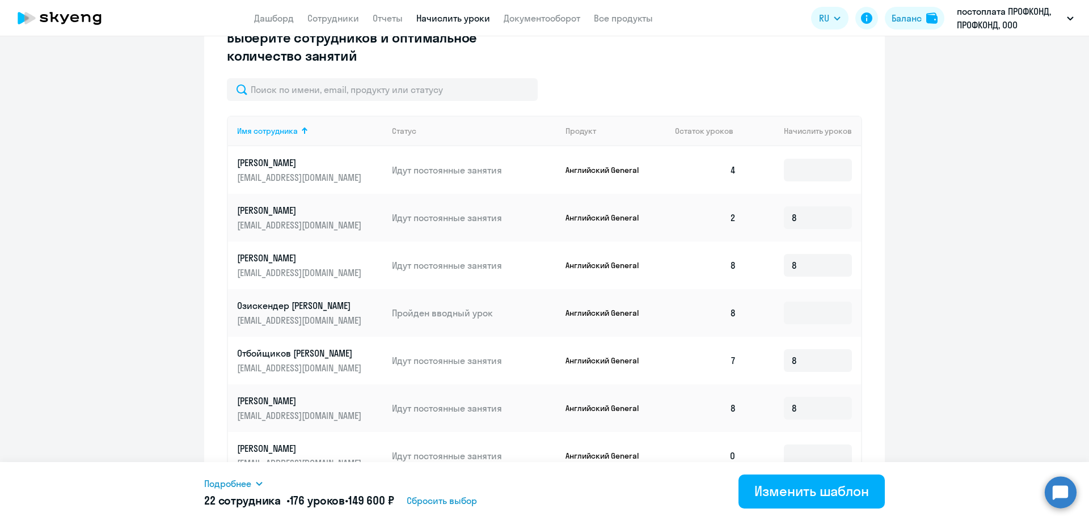
scroll to position [260, 0]
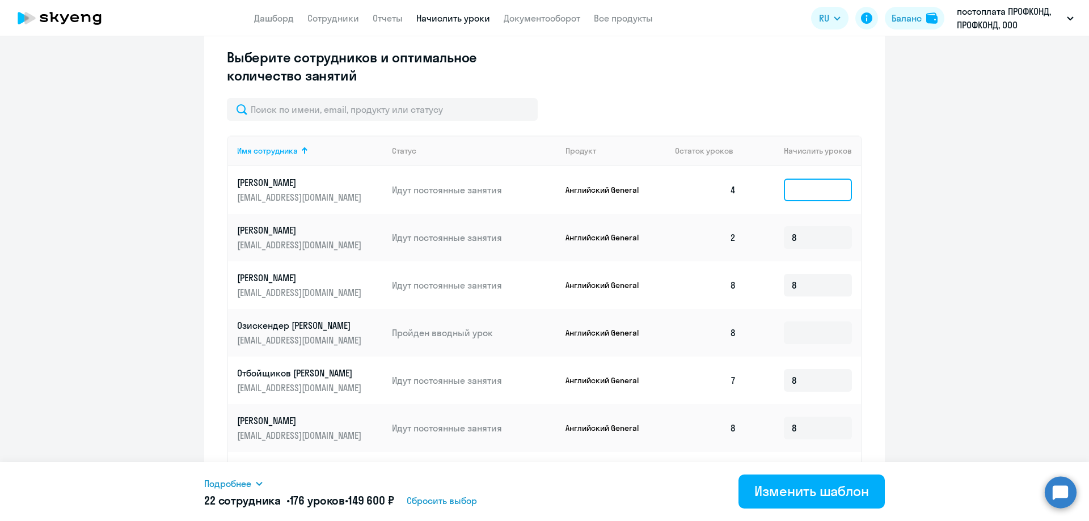
click at [797, 188] on input at bounding box center [818, 190] width 68 height 23
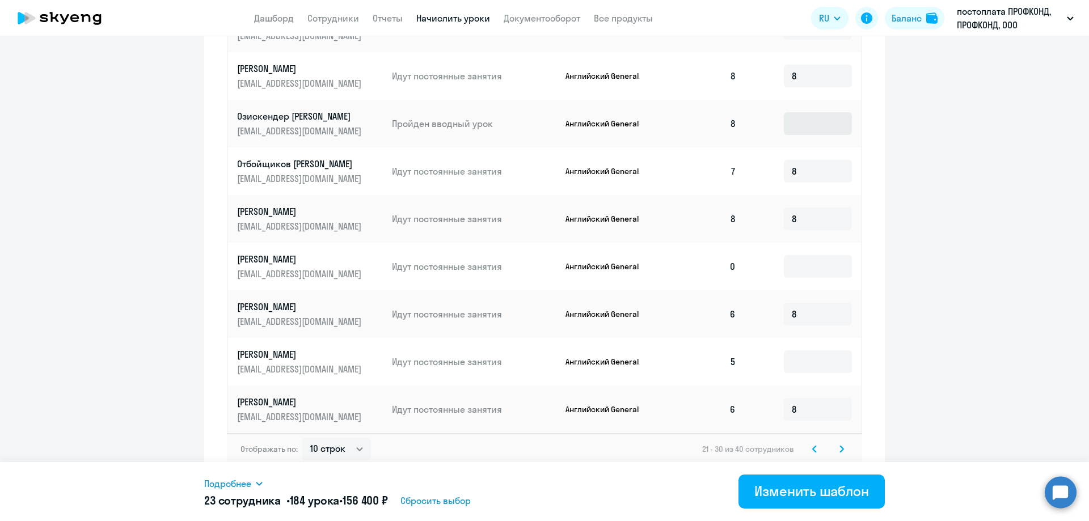
scroll to position [487, 0]
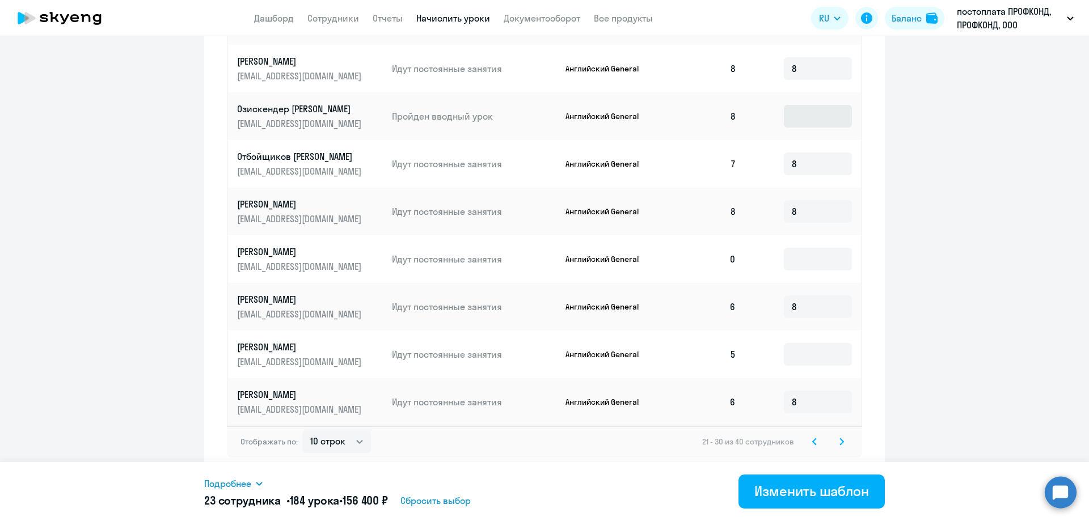
type input "8"
click at [784, 344] on input at bounding box center [818, 354] width 68 height 23
type input "8"
click at [842, 441] on svg-icon at bounding box center [842, 442] width 14 height 14
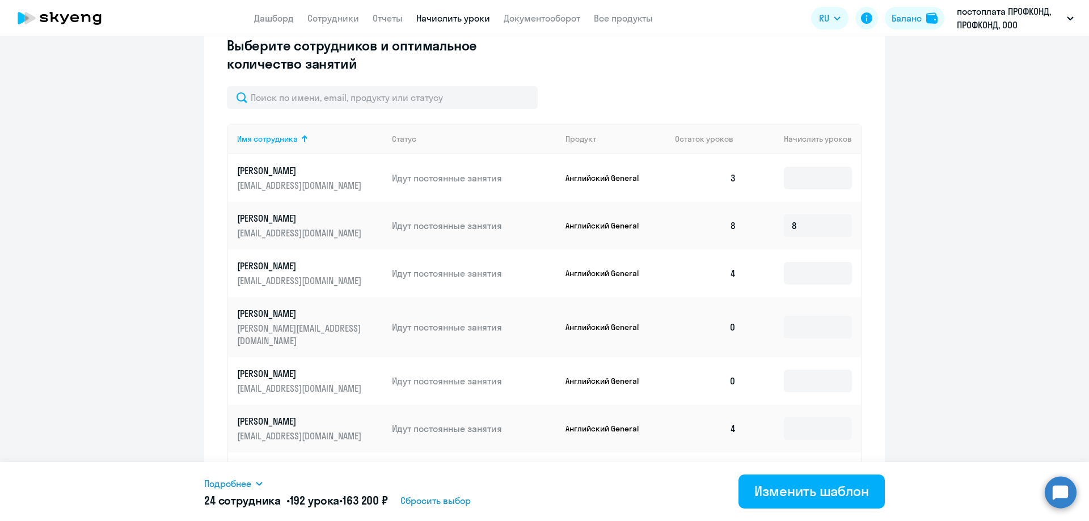
scroll to position [260, 0]
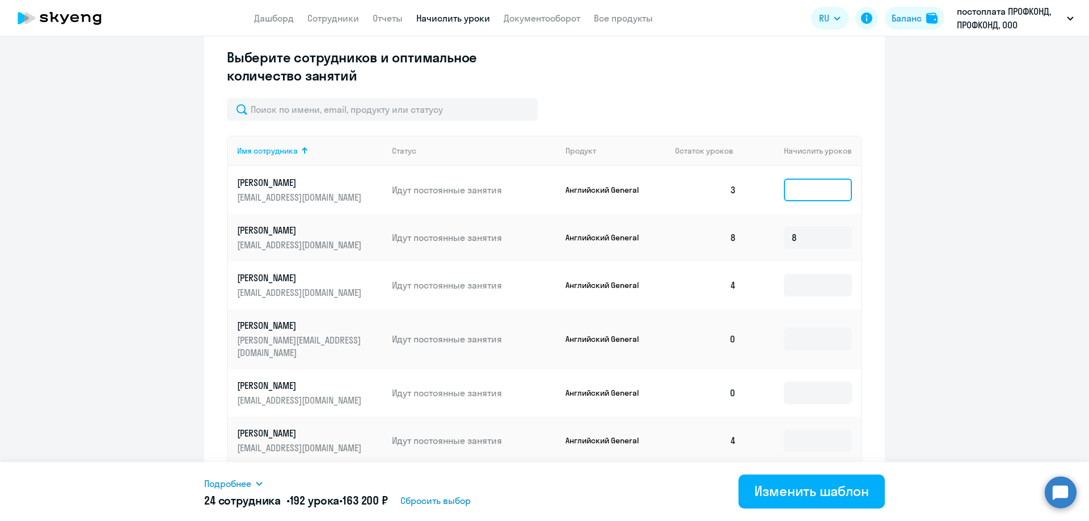
click at [792, 199] on input at bounding box center [818, 190] width 68 height 23
type input "8"
click at [787, 297] on input at bounding box center [818, 285] width 68 height 23
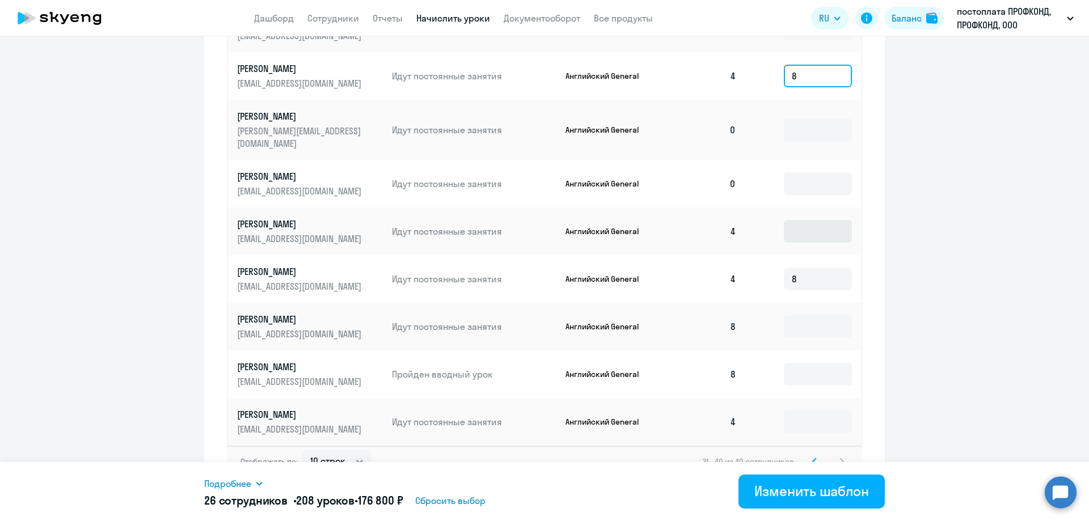
scroll to position [487, 0]
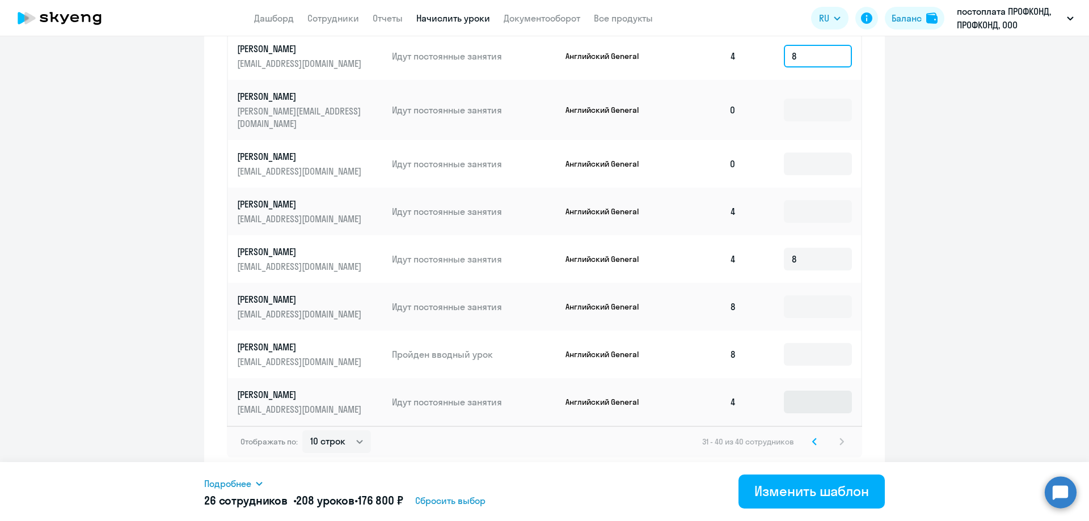
type input "8"
click at [803, 402] on input at bounding box center [818, 402] width 68 height 23
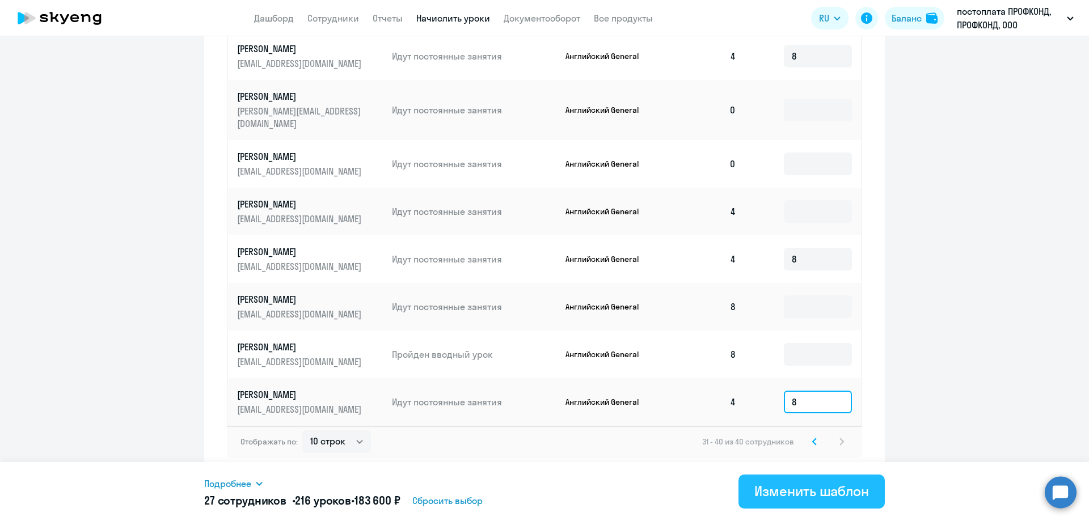
type input "8"
click at [797, 487] on div "Изменить шаблон" at bounding box center [811, 491] width 115 height 18
